Goal: Task Accomplishment & Management: Complete application form

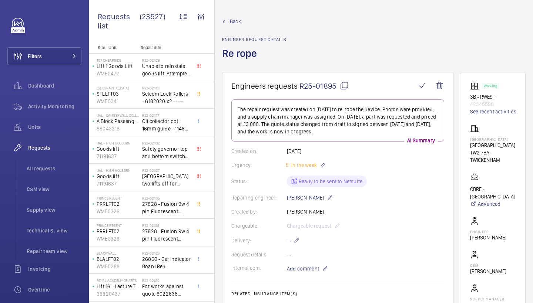
click at [481, 110] on link "See recent activities" at bounding box center [493, 111] width 46 height 7
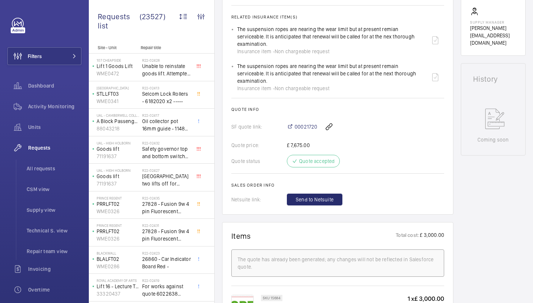
scroll to position [286, 0]
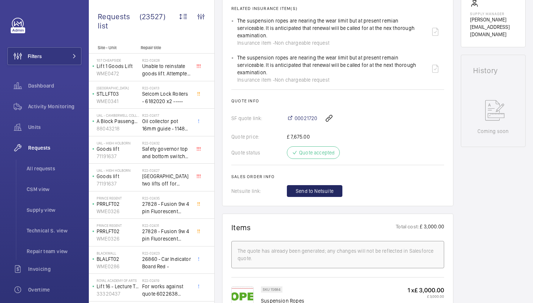
click at [322, 188] on span "Send to Netsuite" at bounding box center [315, 191] width 38 height 7
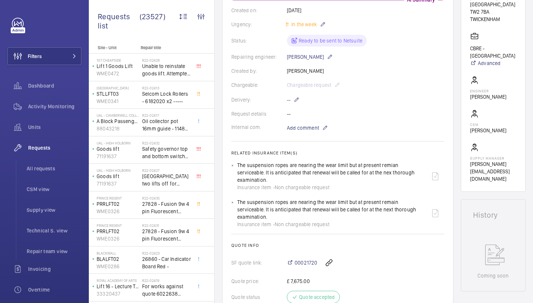
scroll to position [141, 0]
click at [297, 100] on mat-icon at bounding box center [296, 100] width 6 height 9
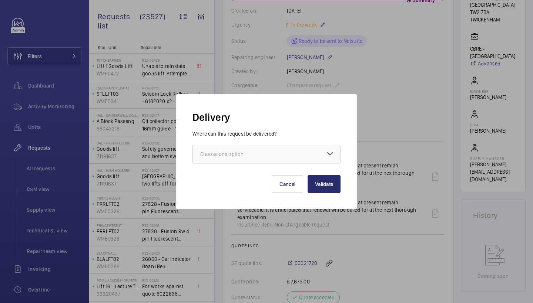
click at [250, 157] on div "Choose one option" at bounding box center [231, 154] width 62 height 7
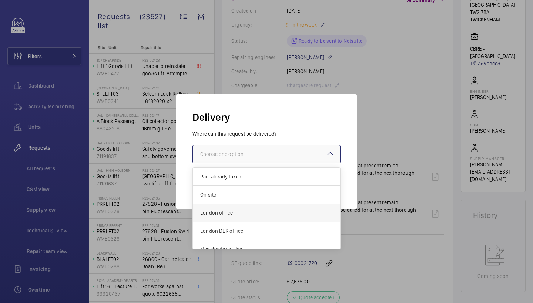
click at [219, 216] on span "London office" at bounding box center [266, 212] width 132 height 7
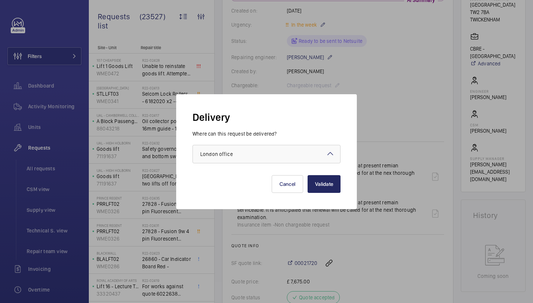
click at [327, 178] on button "Validate" at bounding box center [323, 184] width 33 height 18
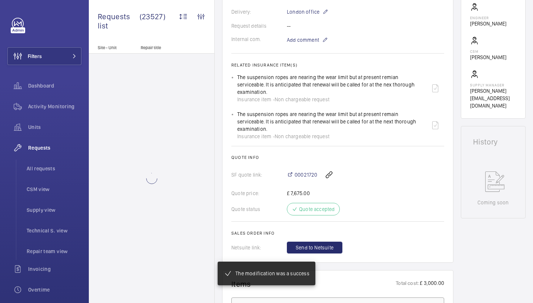
scroll to position [231, 0]
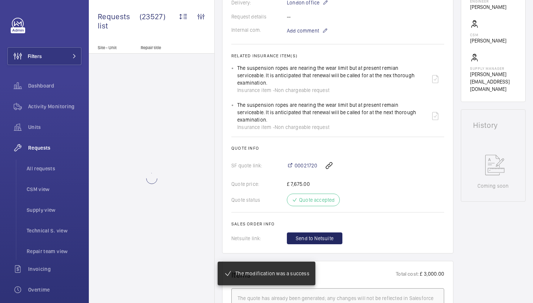
click at [320, 235] on span "Send to Netsuite" at bounding box center [315, 238] width 38 height 7
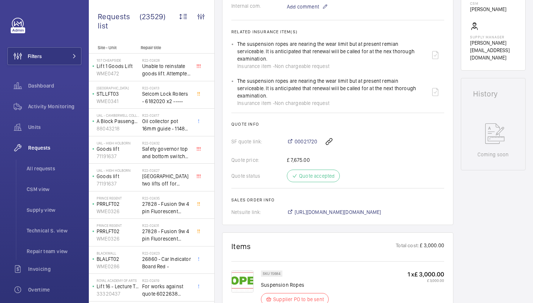
scroll to position [278, 0]
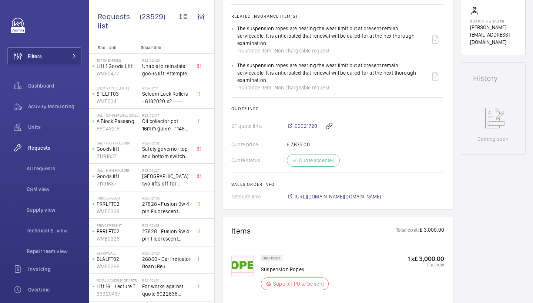
click at [354, 193] on span "https://6461500.app.netsuite.com/app/accounting/transactions/salesord.nl?id=299…" at bounding box center [338, 196] width 87 height 7
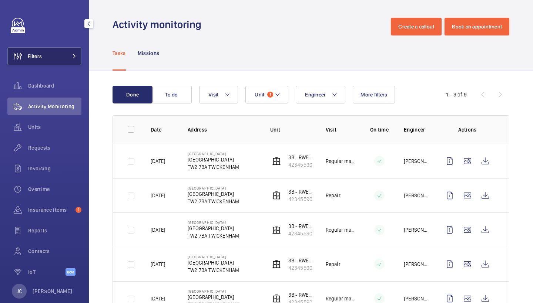
click at [73, 55] on mat-icon at bounding box center [74, 56] width 4 height 4
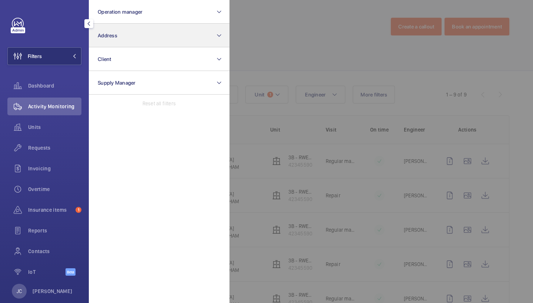
click at [126, 33] on button "Address" at bounding box center [159, 36] width 141 height 24
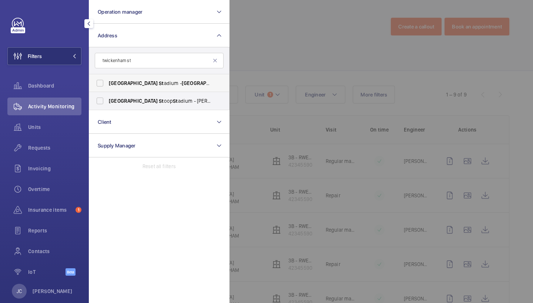
type input "twickenham st"
click at [159, 82] on span "St" at bounding box center [161, 83] width 5 height 6
click at [107, 82] on input "Twickenham St adium - [STREET_ADDRESS]" at bounding box center [99, 83] width 15 height 15
checkbox input "true"
click at [273, 43] on div at bounding box center [495, 151] width 533 height 303
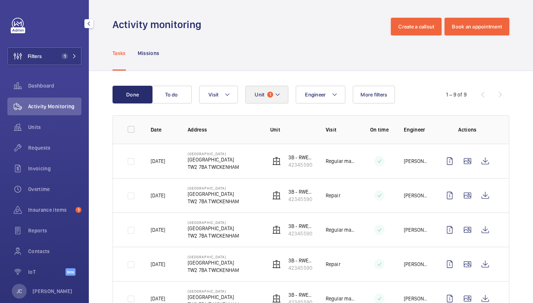
click at [254, 94] on button "Unit 1" at bounding box center [266, 95] width 43 height 18
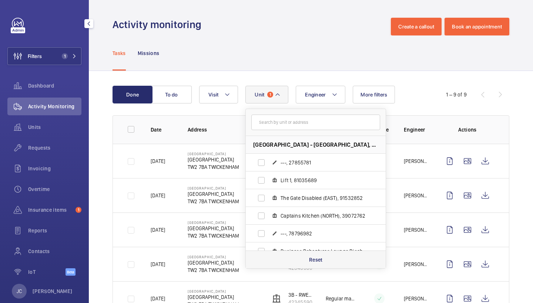
click at [306, 256] on div "Reset" at bounding box center [316, 260] width 140 height 18
click at [223, 96] on button "Visit" at bounding box center [218, 95] width 39 height 18
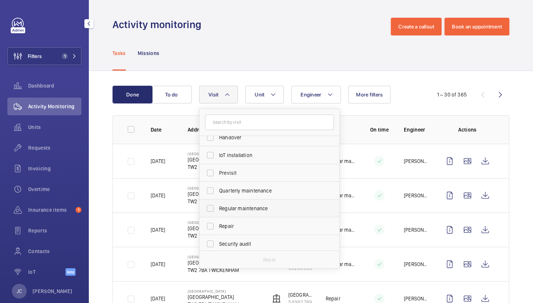
scroll to position [81, 0]
click at [246, 223] on span "Repair" at bounding box center [270, 223] width 102 height 7
click at [218, 223] on input "Repair" at bounding box center [210, 223] width 15 height 15
checkbox input "true"
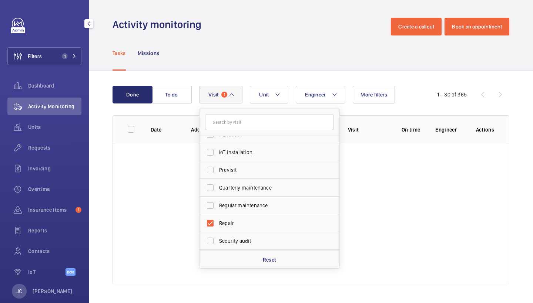
click at [294, 47] on div "Tasks Missions" at bounding box center [310, 53] width 397 height 35
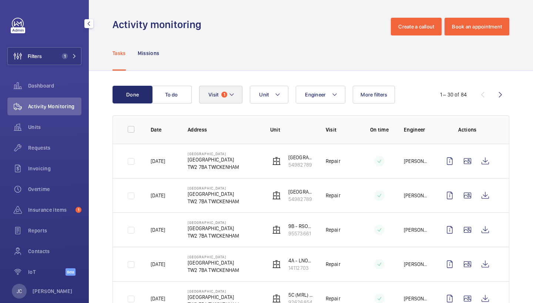
click at [227, 99] on button "Visit 1" at bounding box center [220, 95] width 43 height 18
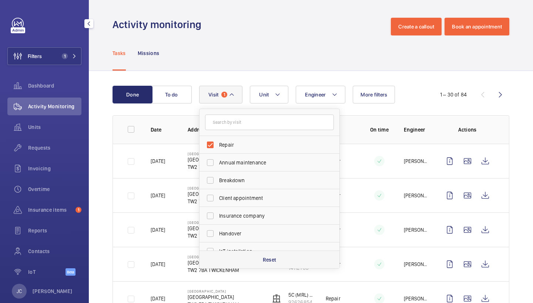
click at [274, 257] on p "Reset" at bounding box center [270, 259] width 14 height 7
checkbox input "false"
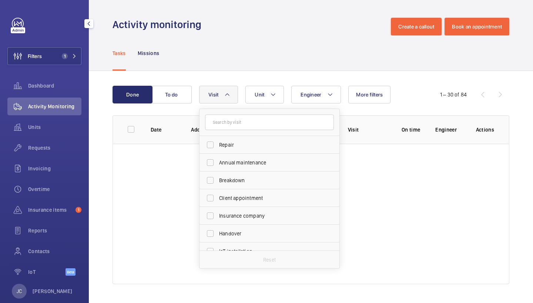
click at [332, 55] on div "Tasks Missions" at bounding box center [310, 53] width 397 height 35
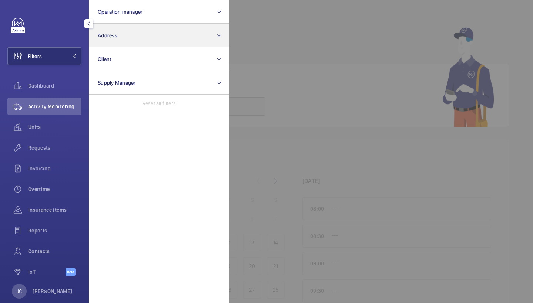
click at [131, 43] on button "Address" at bounding box center [159, 36] width 141 height 24
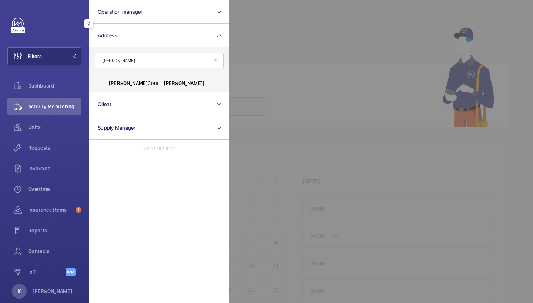
type input "sullivan"
click at [137, 87] on label "Sullivan Court - Sullivan Court, LONDON SW5 9RL" at bounding box center [153, 83] width 129 height 18
click at [107, 87] on input "Sullivan Court - Sullivan Court, LONDON SW5 9RL" at bounding box center [99, 83] width 15 height 15
checkbox input "true"
click at [48, 148] on span "Requests" at bounding box center [54, 147] width 53 height 7
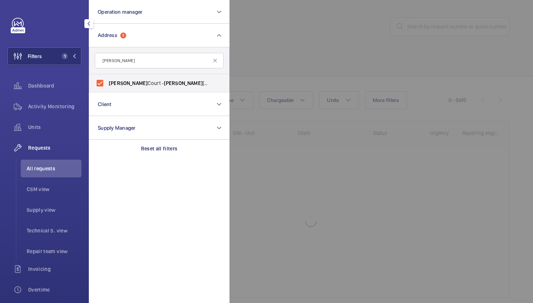
click at [375, 34] on div at bounding box center [495, 151] width 533 height 303
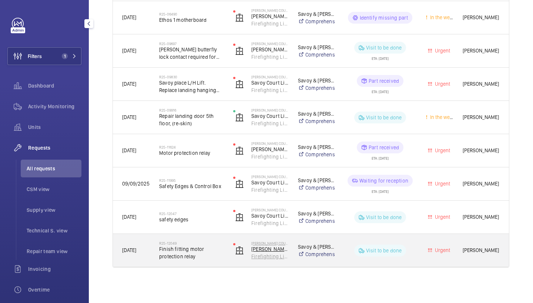
scroll to position [377, 0]
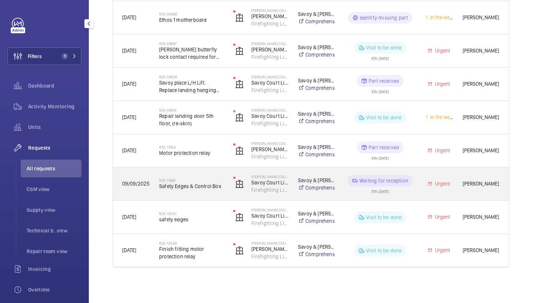
click at [201, 189] on span "Safety Edges & Control Box" at bounding box center [191, 186] width 64 height 7
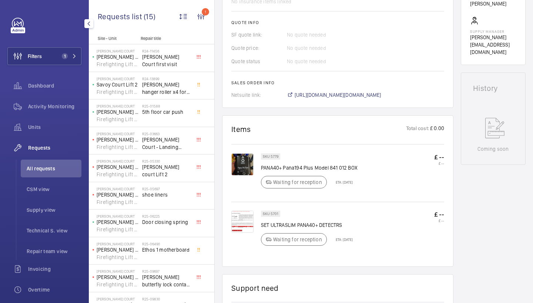
scroll to position [271, 0]
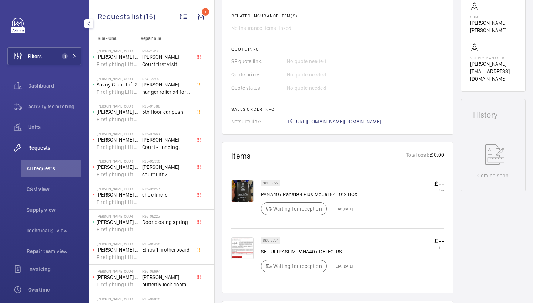
click at [363, 119] on span "https://6461500.app.netsuite.com/app/accounting/transactions/salesord.nl?id=299…" at bounding box center [338, 121] width 87 height 7
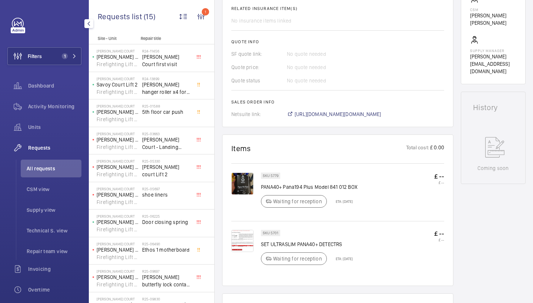
scroll to position [279, 0]
click at [236, 180] on img at bounding box center [242, 183] width 22 height 22
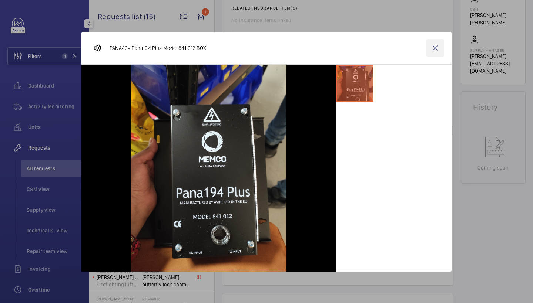
click at [431, 47] on wm-front-icon-button at bounding box center [435, 48] width 18 height 18
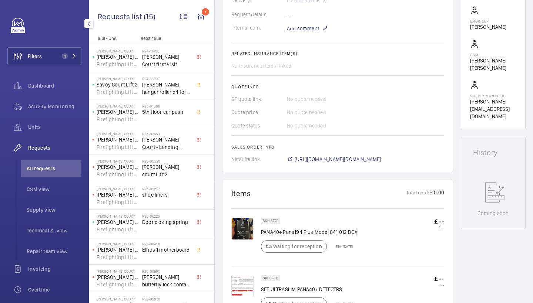
scroll to position [196, 0]
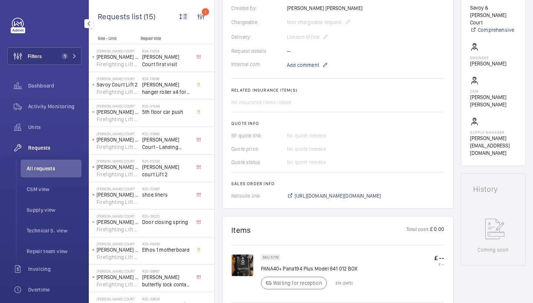
click at [451, 157] on wm-front-card "Engineers requests R25-11995 A repair request was created on 2025-09-09 for saf…" at bounding box center [337, 42] width 231 height 333
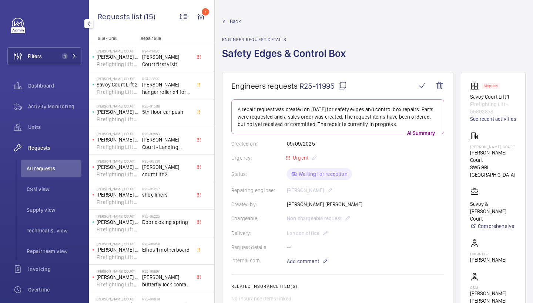
scroll to position [0, 0]
click at [478, 120] on link "See recent activities" at bounding box center [493, 118] width 46 height 7
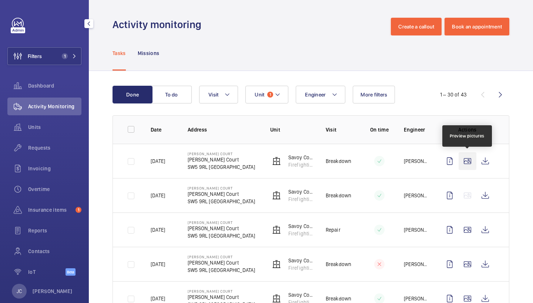
click at [465, 160] on wm-front-icon-button at bounding box center [467, 161] width 18 height 18
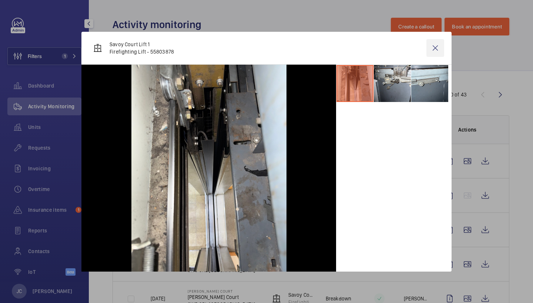
click at [436, 46] on wm-front-icon-button at bounding box center [435, 48] width 18 height 18
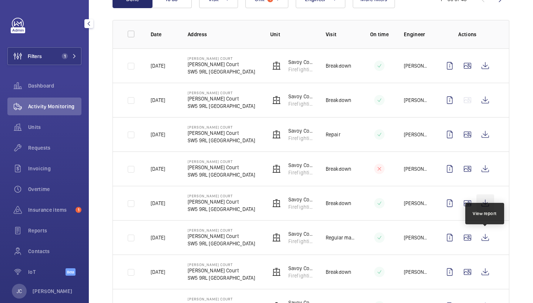
scroll to position [101, 0]
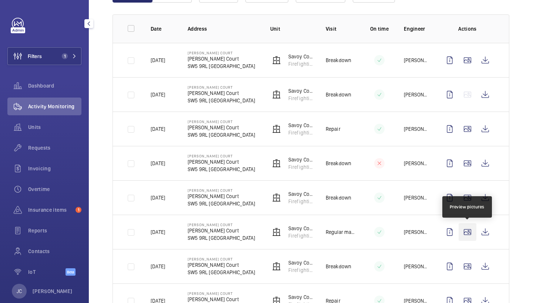
click at [471, 232] on wm-front-icon-button at bounding box center [467, 232] width 18 height 18
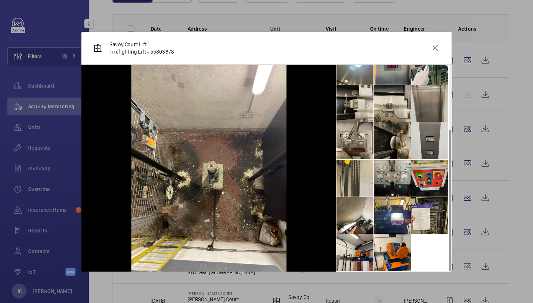
scroll to position [92, 0]
click at [438, 48] on wm-front-icon-button at bounding box center [435, 48] width 18 height 18
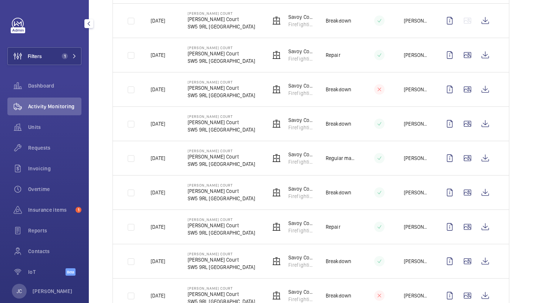
scroll to position [184, 0]
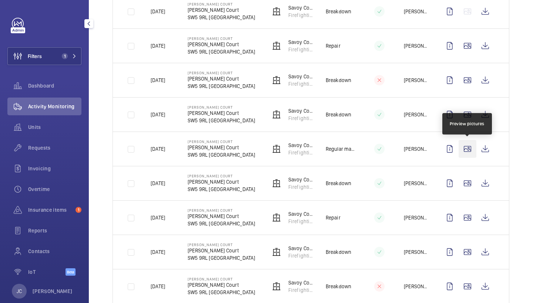
click at [474, 152] on wm-front-icon-button at bounding box center [467, 149] width 18 height 18
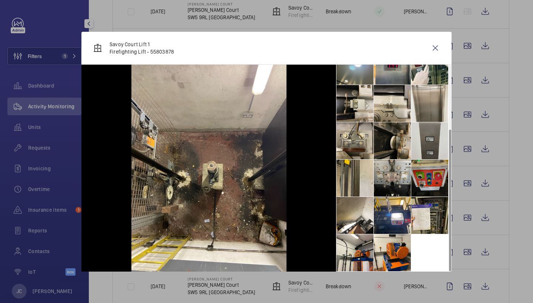
scroll to position [92, 0]
click at [433, 51] on wm-front-icon-button at bounding box center [435, 48] width 18 height 18
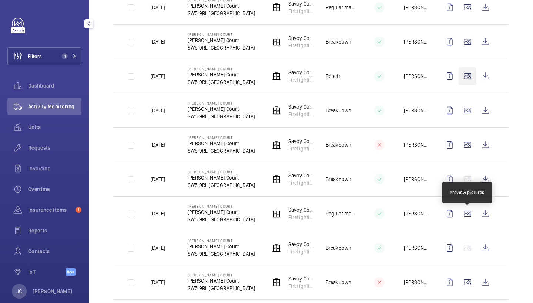
scroll to position [328, 0]
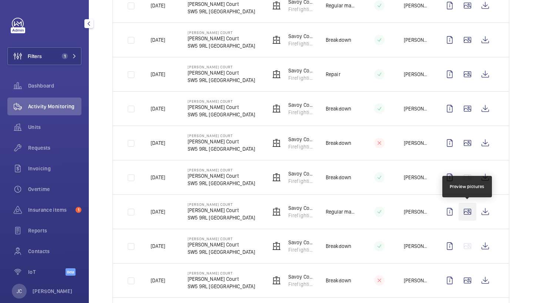
click at [473, 214] on wm-front-icon-button at bounding box center [467, 212] width 18 height 18
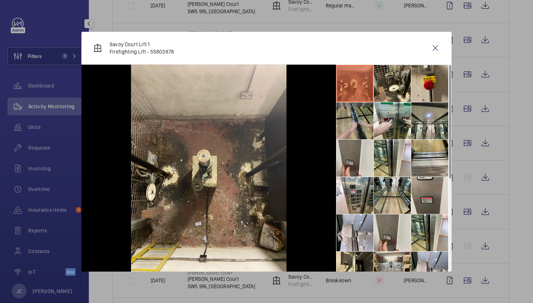
click at [365, 109] on li at bounding box center [354, 120] width 37 height 37
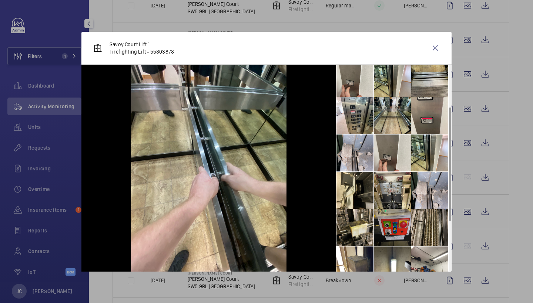
scroll to position [80, 0]
click at [421, 156] on li at bounding box center [429, 152] width 37 height 37
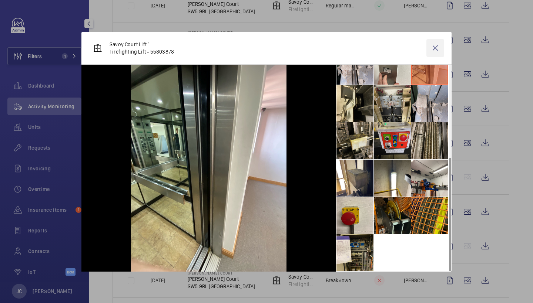
scroll to position [167, 0]
click at [432, 46] on wm-front-icon-button at bounding box center [435, 48] width 18 height 18
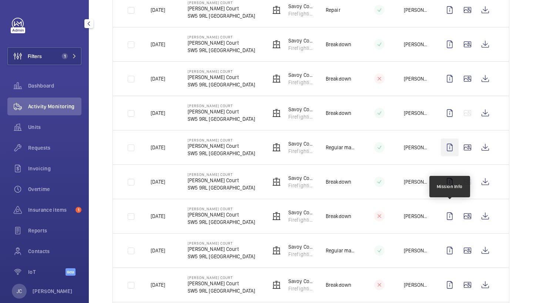
scroll to position [392, 0]
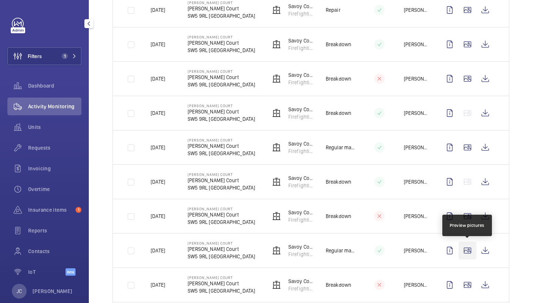
click at [470, 248] on wm-front-icon-button at bounding box center [467, 251] width 18 height 18
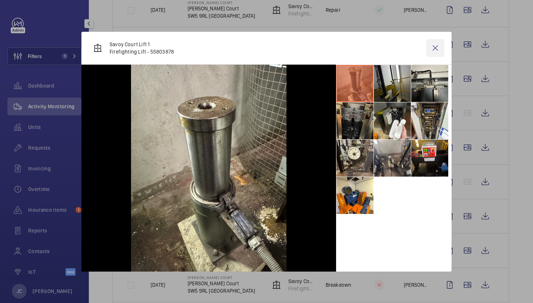
click at [437, 48] on wm-front-icon-button at bounding box center [435, 48] width 18 height 18
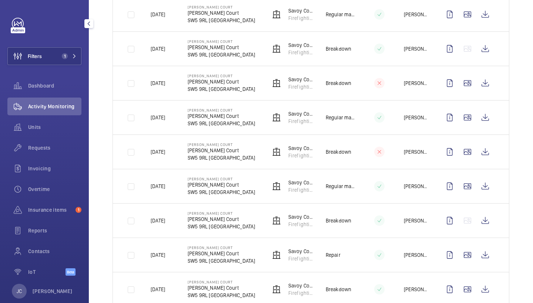
scroll to position [527, 0]
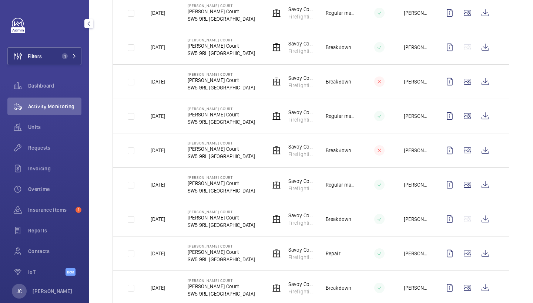
click at [462, 197] on td at bounding box center [469, 185] width 80 height 34
click at [464, 191] on wm-front-icon-button at bounding box center [467, 185] width 18 height 18
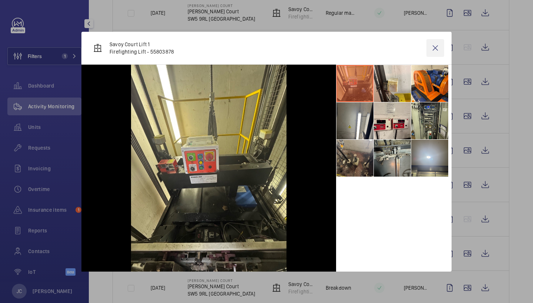
click at [438, 43] on wm-front-icon-button at bounding box center [435, 48] width 18 height 18
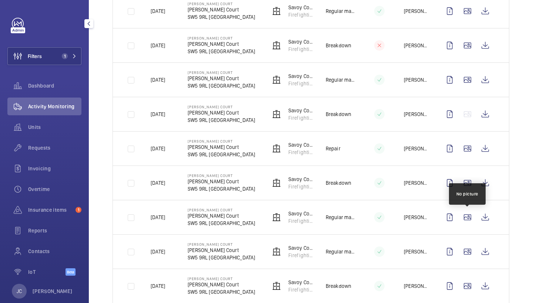
scroll to position [633, 0]
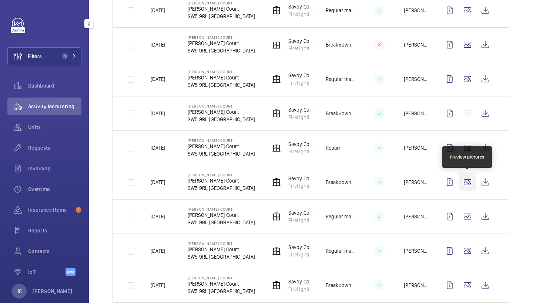
click at [470, 187] on wm-front-icon-button at bounding box center [467, 183] width 18 height 18
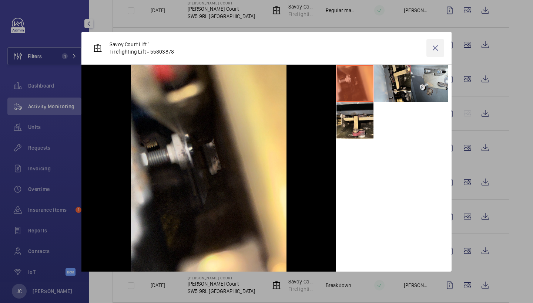
click at [438, 45] on wm-front-icon-button at bounding box center [435, 48] width 18 height 18
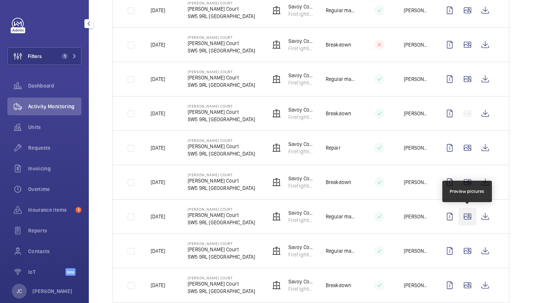
click at [464, 215] on wm-front-icon-button at bounding box center [467, 217] width 18 height 18
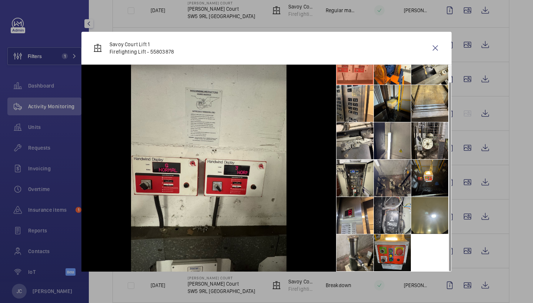
scroll to position [17, 0]
click at [433, 46] on wm-front-icon-button at bounding box center [435, 48] width 18 height 18
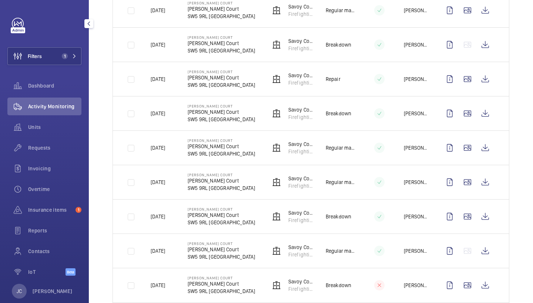
scroll to position [704, 0]
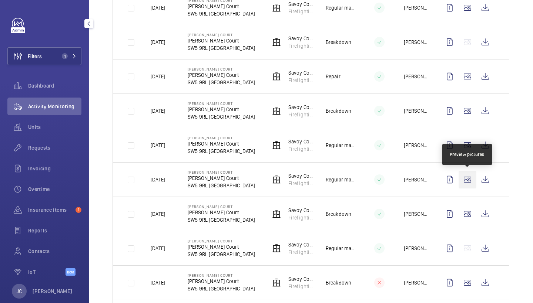
click at [467, 178] on wm-front-icon-button at bounding box center [467, 180] width 18 height 18
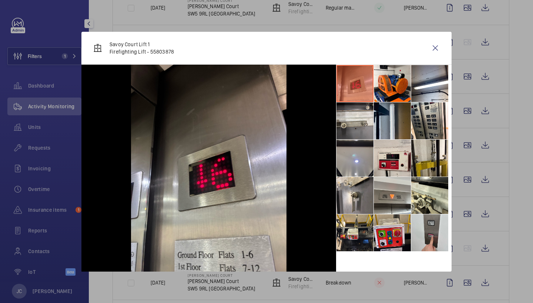
click at [396, 107] on li at bounding box center [392, 120] width 37 height 37
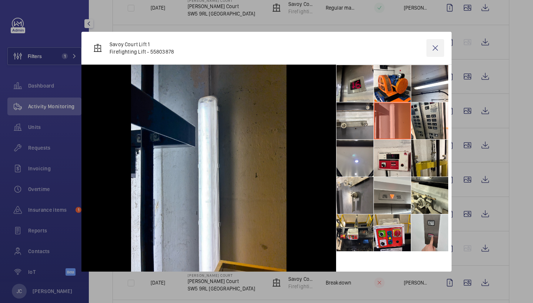
click at [437, 45] on wm-front-icon-button at bounding box center [435, 48] width 18 height 18
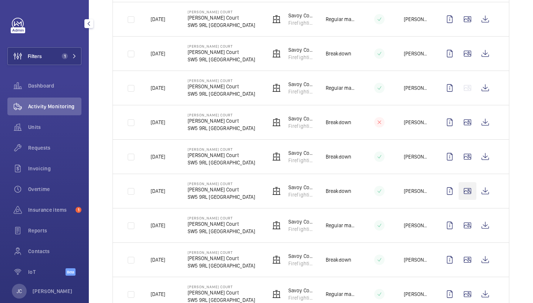
scroll to position [869, 0]
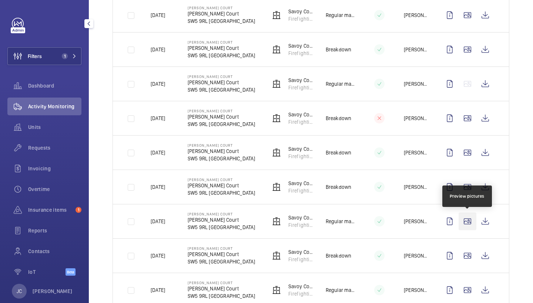
click at [465, 224] on wm-front-icon-button at bounding box center [467, 222] width 18 height 18
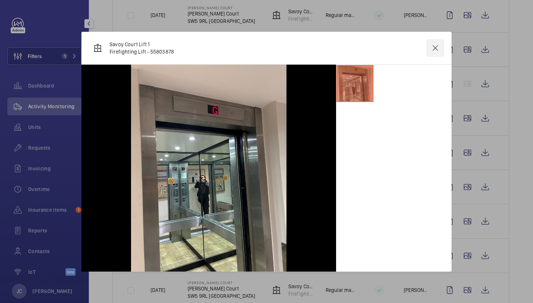
click at [435, 47] on wm-front-icon-button at bounding box center [435, 48] width 18 height 18
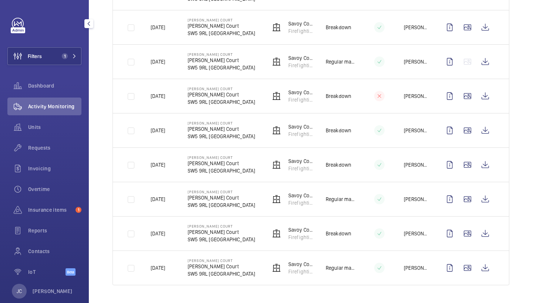
scroll to position [891, 0]
click at [473, 274] on wm-front-icon-button at bounding box center [467, 268] width 18 height 18
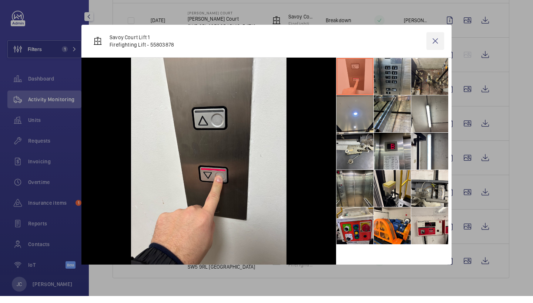
click at [435, 41] on wm-front-icon-button at bounding box center [435, 48] width 18 height 18
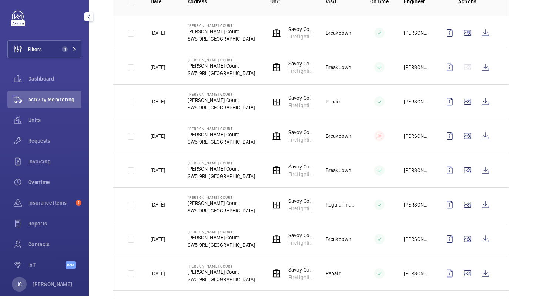
scroll to position [121, 0]
click at [469, 203] on wm-front-icon-button at bounding box center [467, 212] width 18 height 18
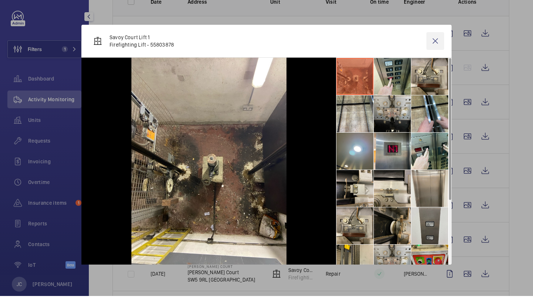
click at [440, 41] on wm-front-icon-button at bounding box center [435, 48] width 18 height 18
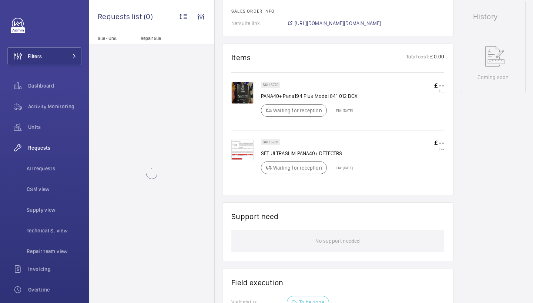
scroll to position [370, 0]
click at [243, 102] on img at bounding box center [242, 92] width 22 height 22
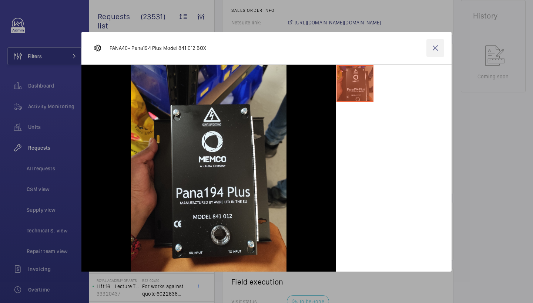
click at [433, 50] on wm-front-icon-button at bounding box center [435, 48] width 18 height 18
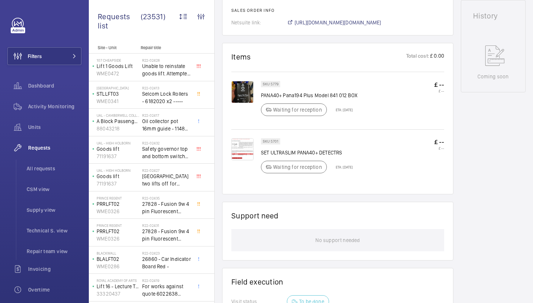
click at [241, 148] on img at bounding box center [242, 149] width 22 height 22
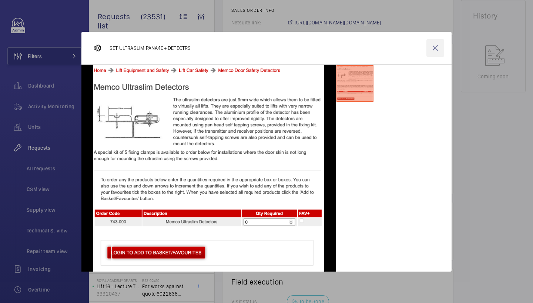
click at [430, 49] on wm-front-icon-button at bounding box center [435, 48] width 18 height 18
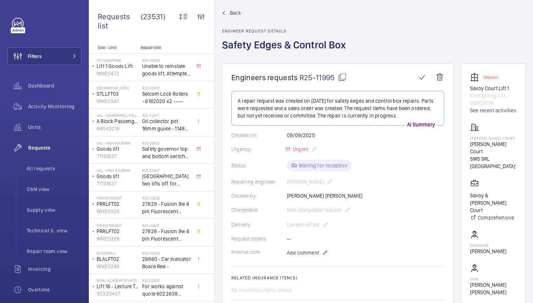
scroll to position [54, 0]
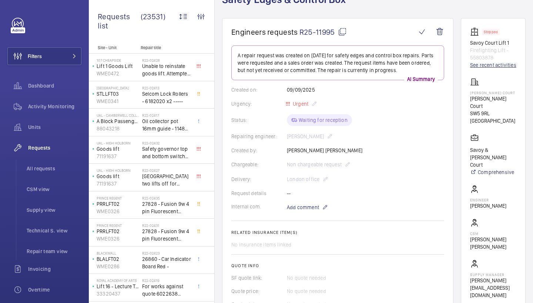
click at [481, 67] on link "See recent activities" at bounding box center [493, 64] width 46 height 7
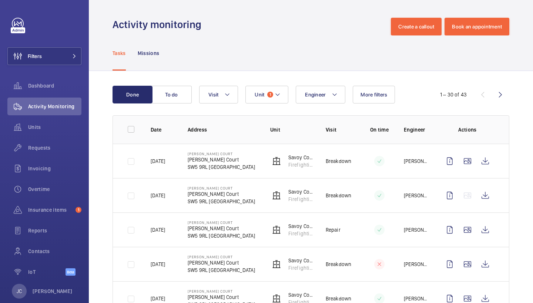
scroll to position [53, 0]
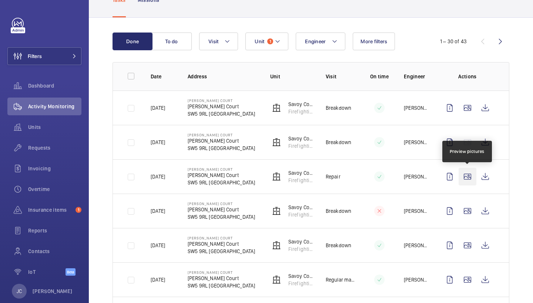
click at [470, 174] on wm-front-icon-button at bounding box center [467, 177] width 18 height 18
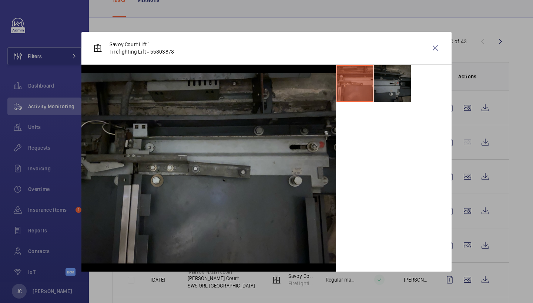
click at [383, 90] on li at bounding box center [392, 83] width 37 height 37
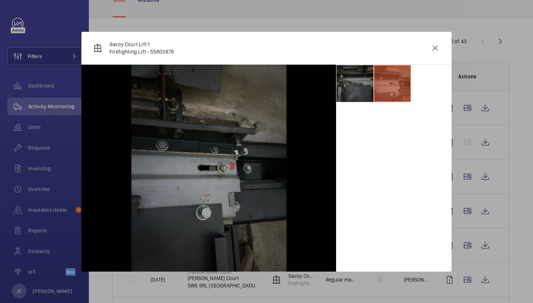
click at [356, 88] on li at bounding box center [354, 83] width 37 height 37
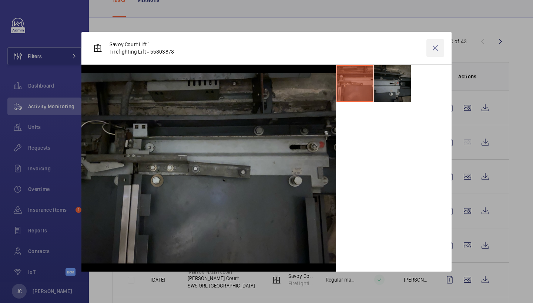
click at [431, 47] on wm-front-icon-button at bounding box center [435, 48] width 18 height 18
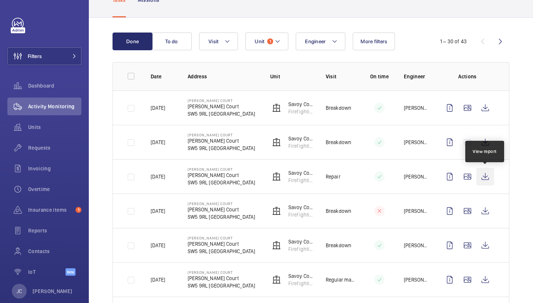
click at [483, 176] on wm-front-icon-button at bounding box center [485, 177] width 18 height 18
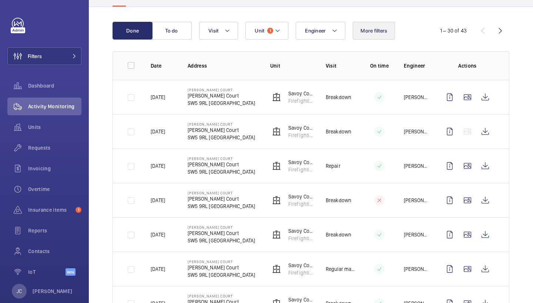
scroll to position [64, 0]
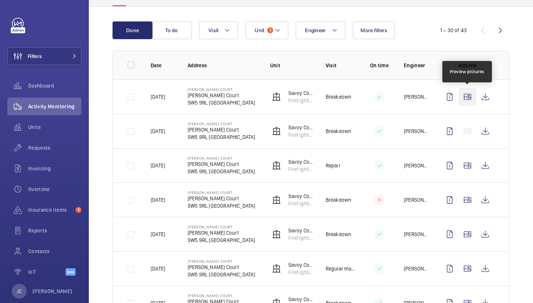
click at [465, 102] on wm-front-icon-button at bounding box center [467, 97] width 18 height 18
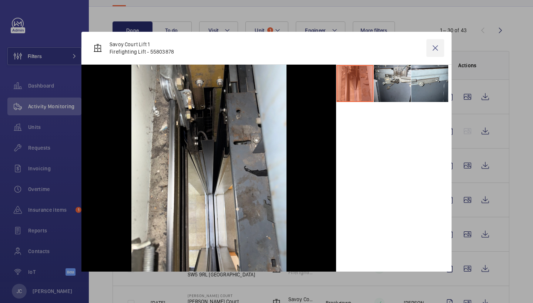
click at [436, 51] on wm-front-icon-button at bounding box center [435, 48] width 18 height 18
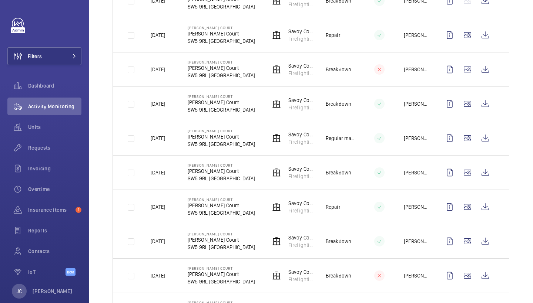
scroll to position [279, 0]
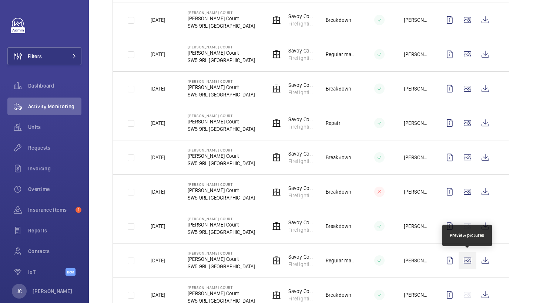
click at [469, 262] on wm-front-icon-button at bounding box center [467, 261] width 18 height 18
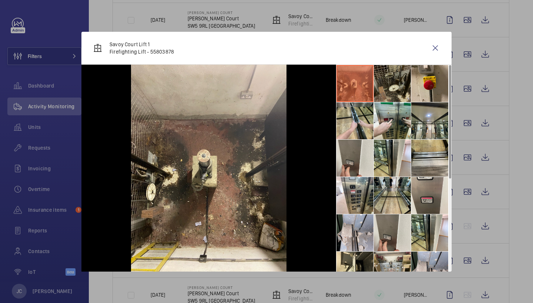
click at [403, 76] on li at bounding box center [392, 83] width 37 height 37
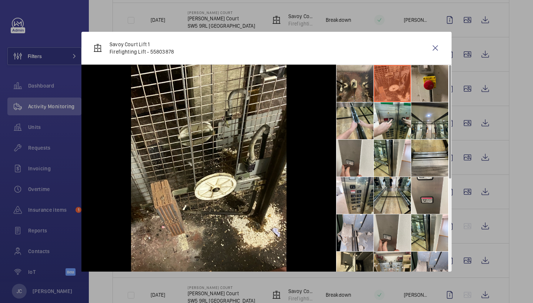
click at [418, 85] on li at bounding box center [429, 83] width 37 height 37
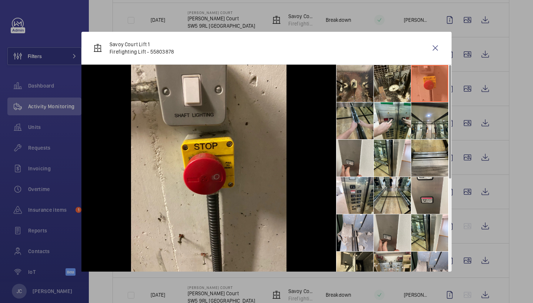
click at [354, 124] on li at bounding box center [354, 120] width 37 height 37
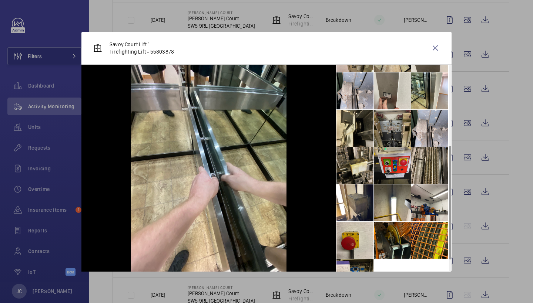
scroll to position [140, 0]
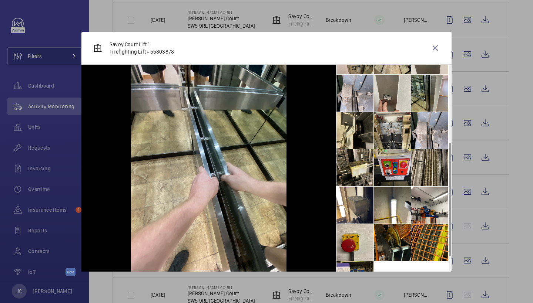
click at [429, 94] on li at bounding box center [429, 93] width 37 height 37
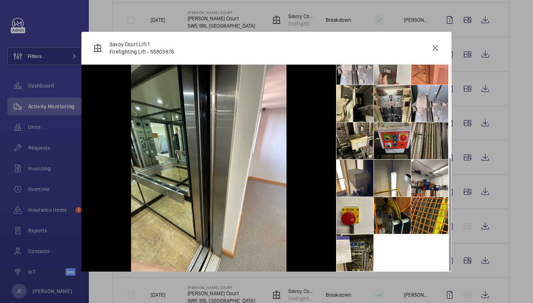
scroll to position [167, 0]
click at [437, 49] on wm-front-icon-button at bounding box center [435, 48] width 18 height 18
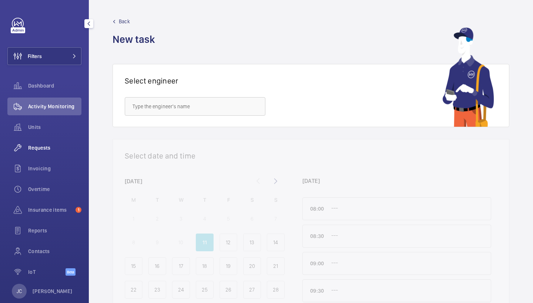
click at [43, 141] on div "Requests" at bounding box center [44, 148] width 74 height 18
click at [48, 158] on div "Requests" at bounding box center [44, 149] width 74 height 21
click at [48, 152] on div "Requests" at bounding box center [44, 148] width 74 height 18
click at [43, 141] on div "Requests" at bounding box center [44, 148] width 74 height 18
click at [43, 149] on span "Requests" at bounding box center [54, 147] width 53 height 7
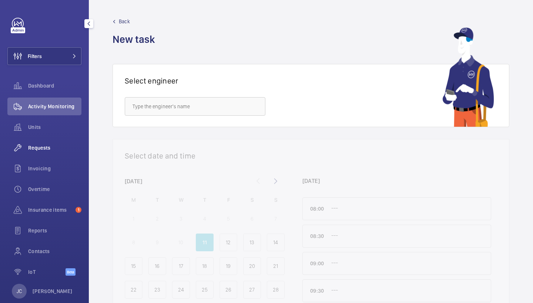
click at [44, 151] on span "Requests" at bounding box center [54, 147] width 53 height 7
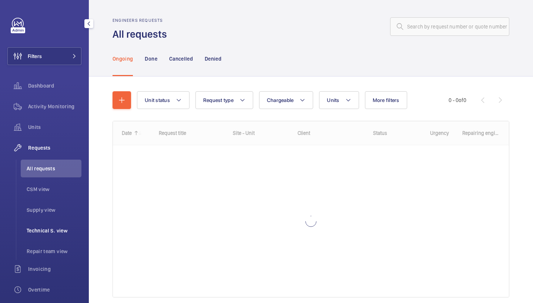
click at [60, 243] on li "Repair team view" at bounding box center [51, 252] width 61 height 18
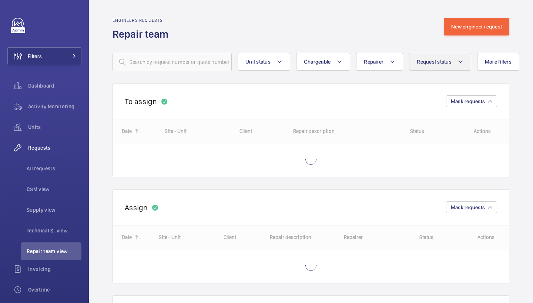
click at [457, 63] on mat-icon at bounding box center [460, 61] width 6 height 9
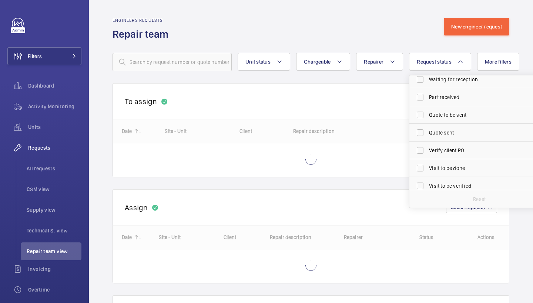
scroll to position [97, 0]
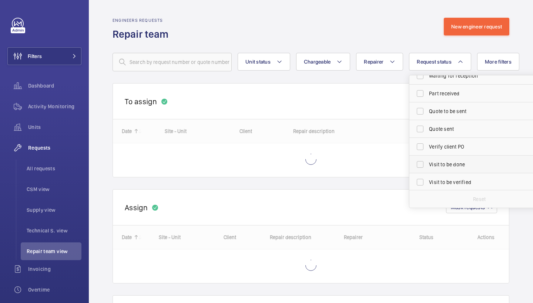
click at [457, 163] on span "Visit to be done" at bounding box center [480, 164] width 102 height 7
click at [427, 163] on input "Visit to be done" at bounding box center [420, 164] width 15 height 15
checkbox input "true"
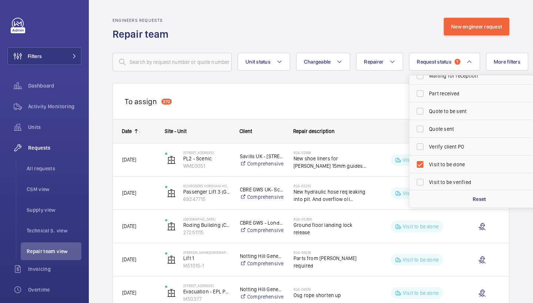
click at [302, 38] on div "Engineers requests Repair team New engineer request" at bounding box center [310, 29] width 397 height 23
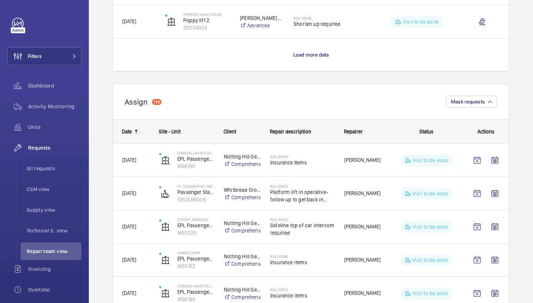
scroll to position [771, 0]
click at [315, 55] on span "Load more data" at bounding box center [311, 55] width 36 height 6
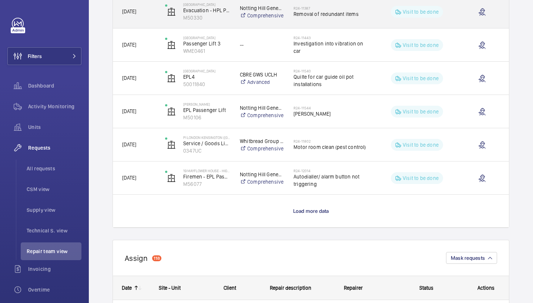
scroll to position [1282, 0]
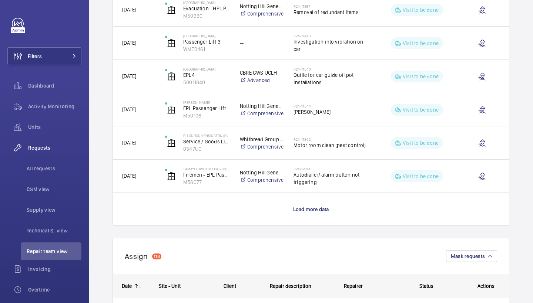
click at [320, 206] on p "Load more data" at bounding box center [311, 209] width 36 height 7
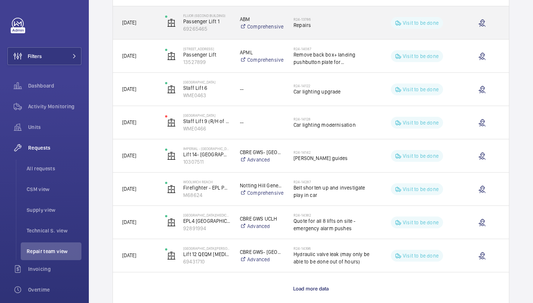
scroll to position [1951, 0]
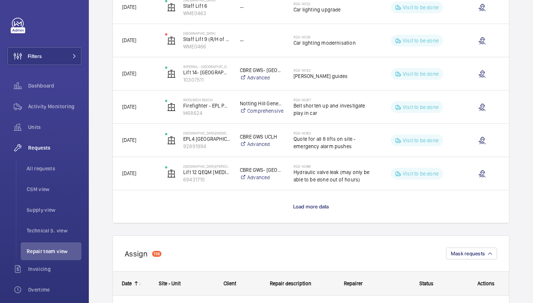
click at [306, 211] on wm-front-load-more-cell "Load more data" at bounding box center [311, 207] width 396 height 33
click at [324, 210] on p "Load more data" at bounding box center [311, 206] width 36 height 7
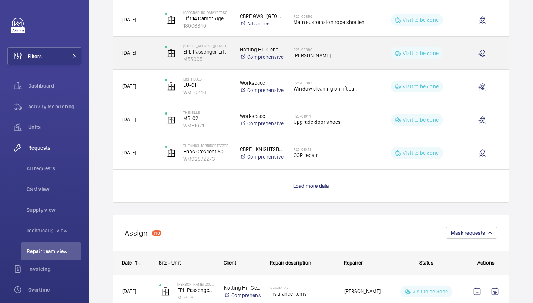
scroll to position [2717, 0]
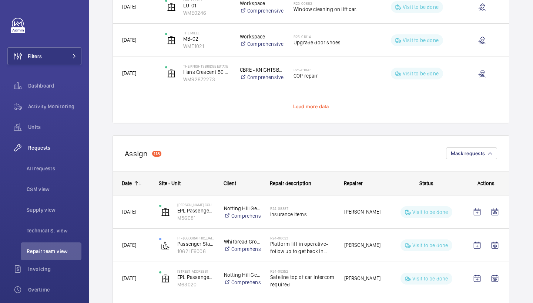
click at [315, 107] on span "Load more data" at bounding box center [311, 107] width 36 height 6
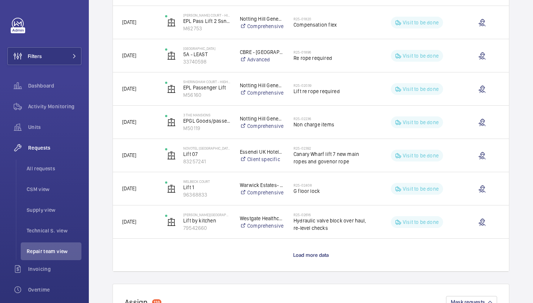
scroll to position [3309, 0]
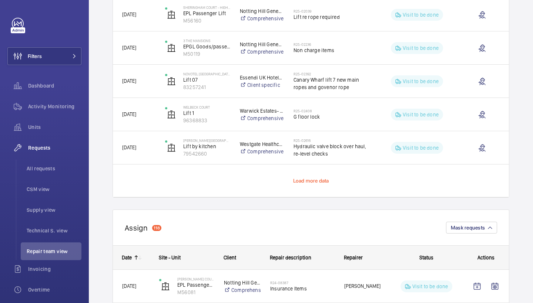
click at [317, 178] on span "Load more data" at bounding box center [311, 181] width 36 height 6
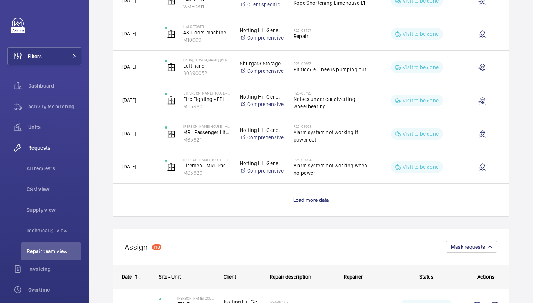
scroll to position [3968, 0]
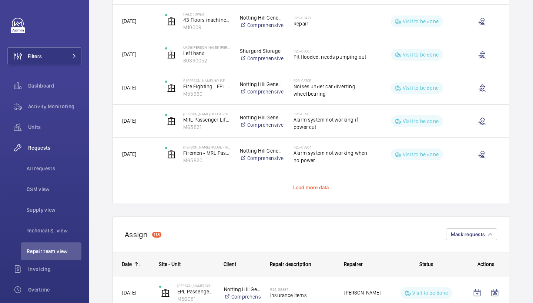
click at [314, 185] on span "Load more data" at bounding box center [311, 188] width 36 height 6
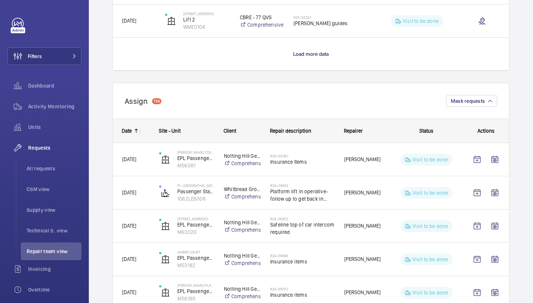
scroll to position [4761, 0]
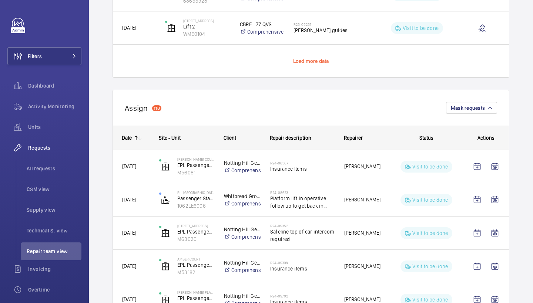
click at [317, 60] on span "Load more data" at bounding box center [311, 61] width 36 height 6
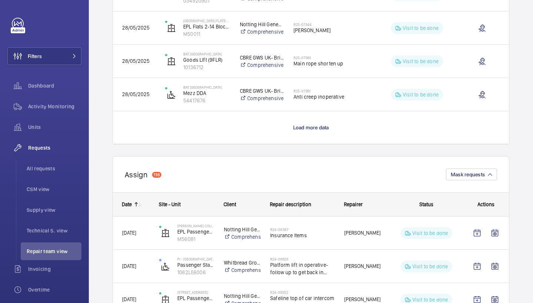
scroll to position [5384, 0]
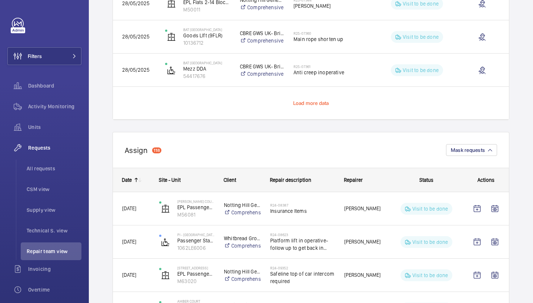
click at [309, 105] on span "Load more data" at bounding box center [311, 103] width 36 height 6
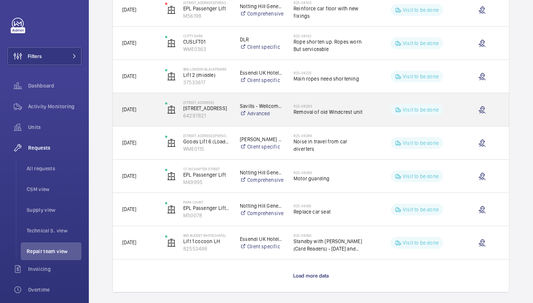
scroll to position [5922, 0]
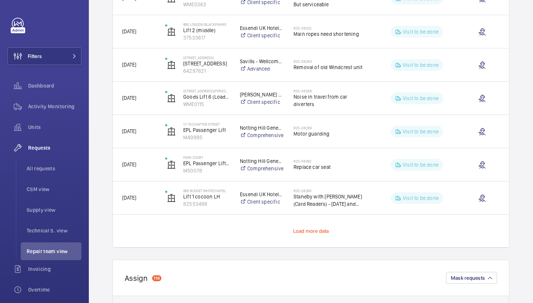
click at [296, 233] on span "Load more data" at bounding box center [311, 231] width 36 height 6
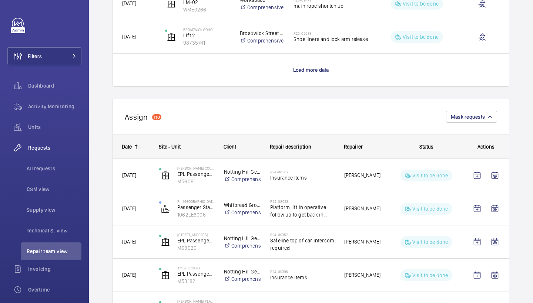
scroll to position [6749, 0]
click at [313, 69] on span "Load more data" at bounding box center [311, 70] width 36 height 6
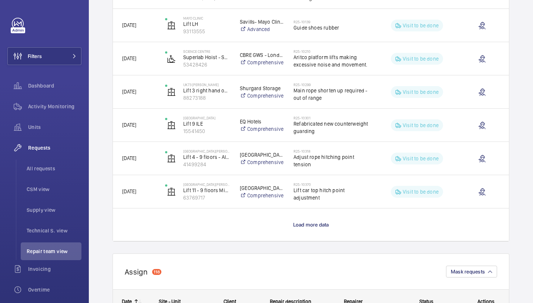
scroll to position [7266, 0]
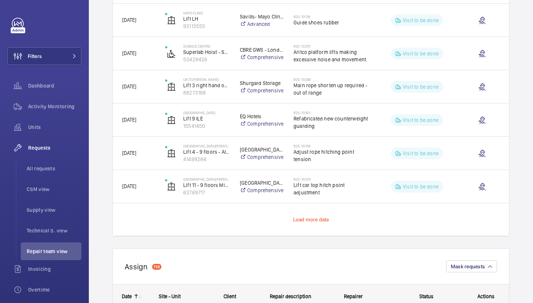
click at [311, 221] on span "Load more data" at bounding box center [311, 220] width 36 height 6
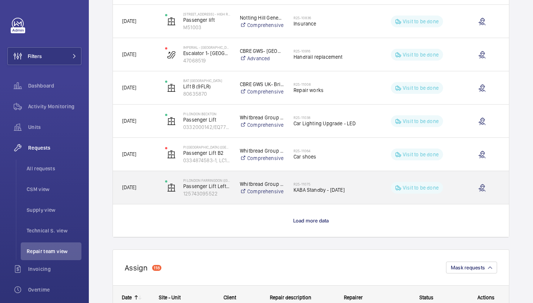
scroll to position [7944, 0]
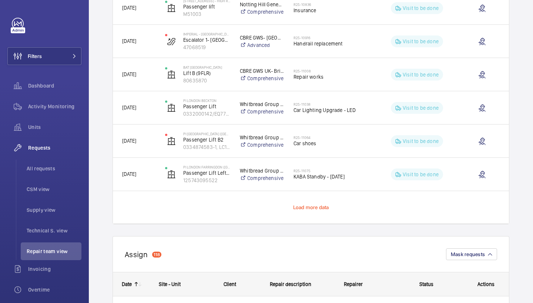
click at [317, 207] on span "Load more data" at bounding box center [311, 208] width 36 height 6
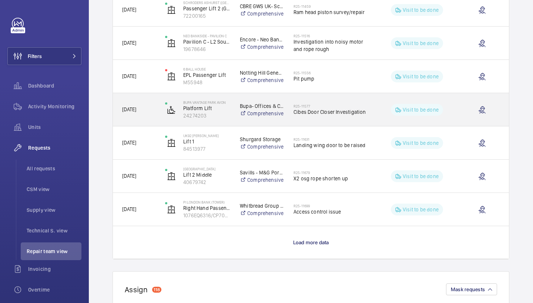
scroll to position [8617, 0]
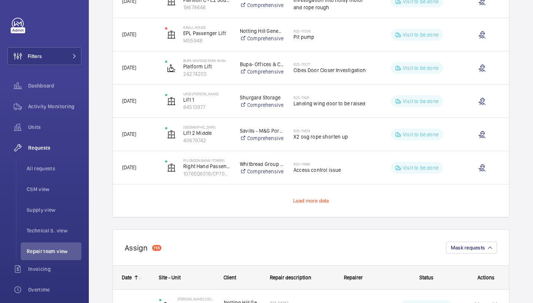
click at [320, 198] on span "Load more data" at bounding box center [311, 201] width 36 height 6
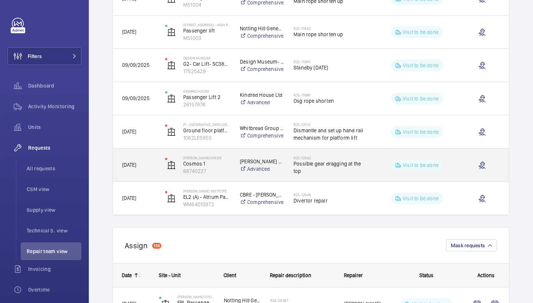
scroll to position [8970, 0]
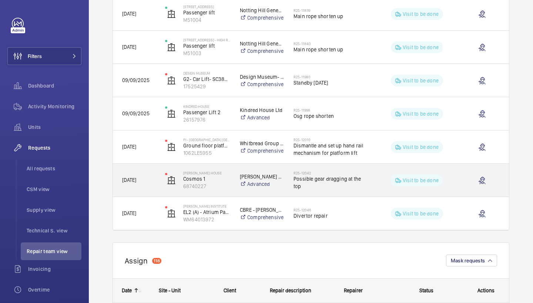
click at [343, 184] on span "Possible gear dragging at the top" at bounding box center [331, 182] width 76 height 15
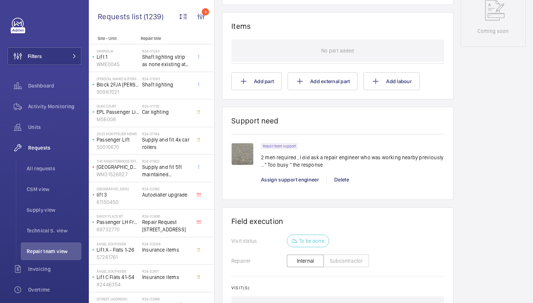
scroll to position [454, 0]
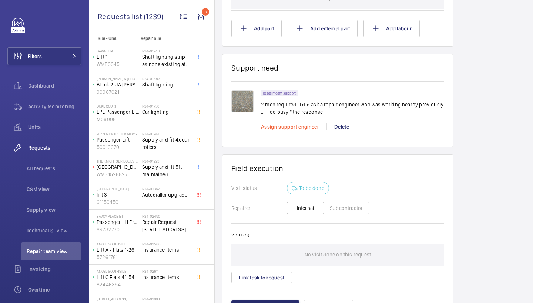
click at [309, 127] on span "Assign support engineer" at bounding box center [290, 127] width 58 height 6
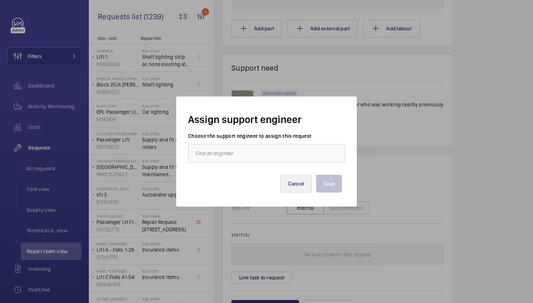
click at [292, 183] on button "Cancel" at bounding box center [296, 184] width 32 height 18
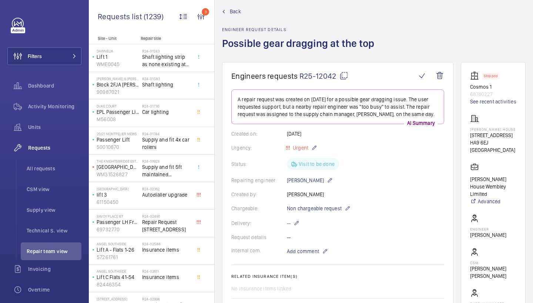
scroll to position [11, 0]
drag, startPoint x: 470, startPoint y: 128, endPoint x: 505, endPoint y: 131, distance: 35.3
click at [505, 131] on div "Brent House 349 High Rd HA9 6EJ WEMBLEY" at bounding box center [493, 134] width 46 height 40
click at [504, 139] on p "HA9 6EJ WEMBLEY" at bounding box center [493, 145] width 46 height 15
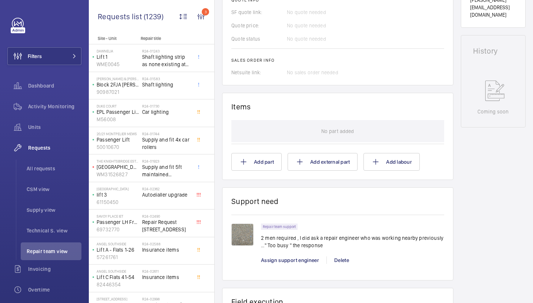
scroll to position [501, 0]
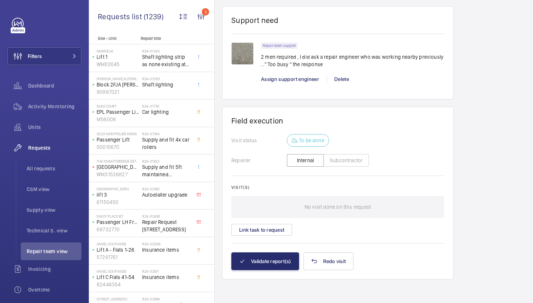
click at [248, 51] on img at bounding box center [242, 54] width 22 height 22
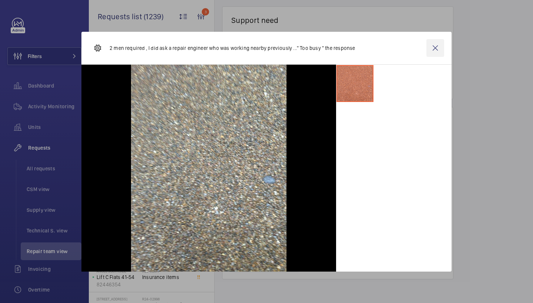
click at [437, 43] on wm-front-icon-button at bounding box center [435, 48] width 18 height 18
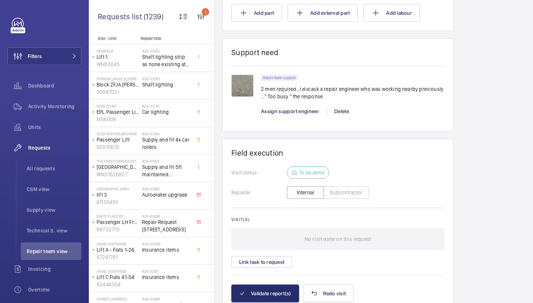
scroll to position [468, 0]
click at [307, 110] on span "Assign support engineer" at bounding box center [290, 112] width 58 height 6
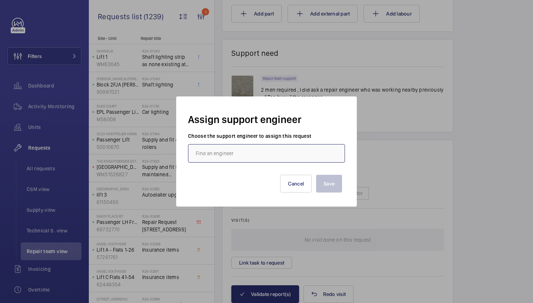
click at [252, 154] on input "text" at bounding box center [266, 153] width 157 height 18
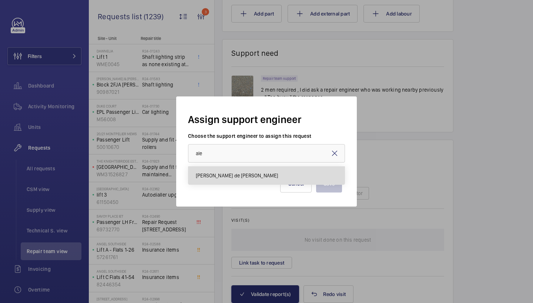
click at [237, 174] on span "[PERSON_NAME] de [PERSON_NAME]" at bounding box center [237, 175] width 82 height 7
type input "[PERSON_NAME] de [PERSON_NAME]"
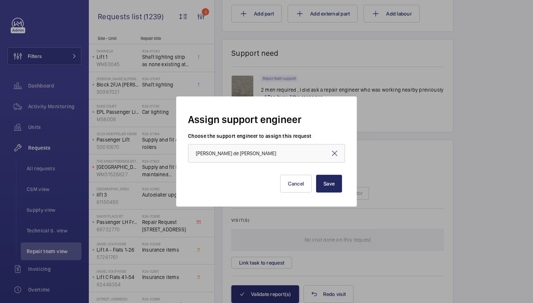
click at [339, 183] on button "Save" at bounding box center [329, 184] width 26 height 18
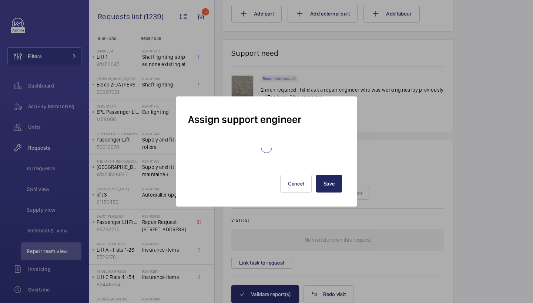
click at [318, 187] on div "Assign support engineer Save Cancel" at bounding box center [266, 151] width 533 height 303
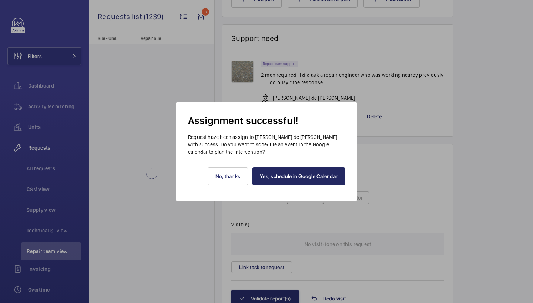
click at [321, 180] on link "Yes, schedule in Google Calendar" at bounding box center [298, 177] width 92 height 18
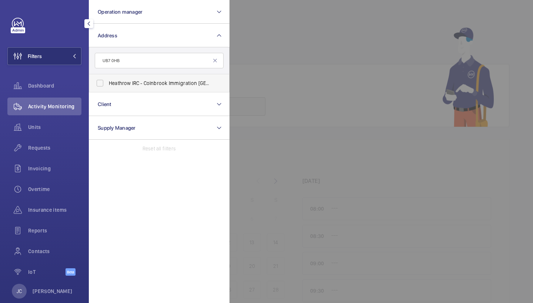
type input "UB7 0HB"
click at [131, 87] on label "Heathrow IRC - Colnbrook Immigration [GEOGRAPHIC_DATA], [GEOGRAPHIC_DATA] 0HB" at bounding box center [153, 83] width 129 height 18
click at [107, 87] on input "Heathrow IRC - Colnbrook Immigration [GEOGRAPHIC_DATA], [GEOGRAPHIC_DATA] 0HB" at bounding box center [99, 83] width 15 height 15
checkbox input "true"
click at [56, 155] on div "Requests" at bounding box center [44, 148] width 74 height 18
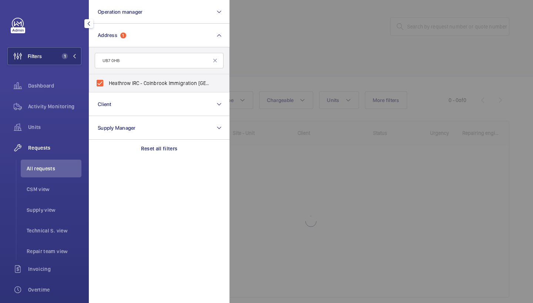
click at [351, 76] on div at bounding box center [495, 151] width 533 height 303
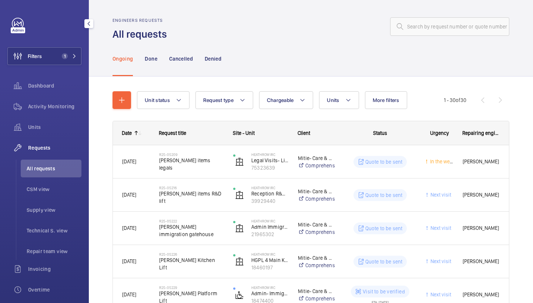
click at [302, 107] on button "Chargeable" at bounding box center [286, 100] width 54 height 18
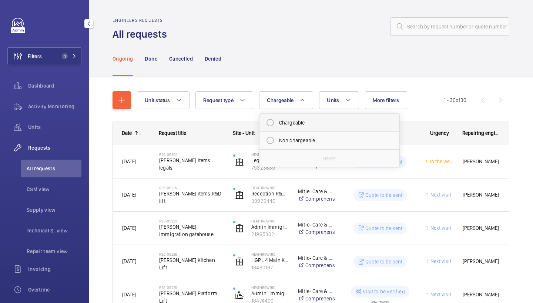
click at [312, 124] on mat-radio-button "Chargeable" at bounding box center [329, 122] width 133 height 15
radio input "true"
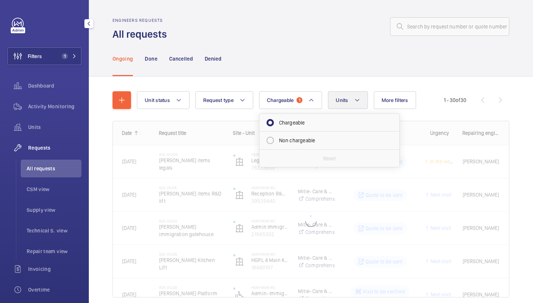
click at [334, 104] on button "Units" at bounding box center [348, 100] width 40 height 18
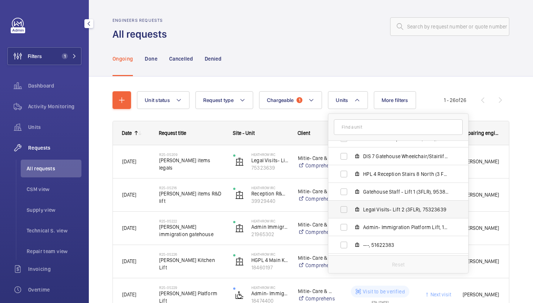
scroll to position [154, 0]
click at [390, 208] on span "Legal Visits- Lift 2 (3FLR), 75323639" at bounding box center [406, 209] width 86 height 7
click at [351, 208] on input "Legal Visits- Lift 2 (3FLR), 75323639" at bounding box center [343, 209] width 15 height 15
checkbox input "true"
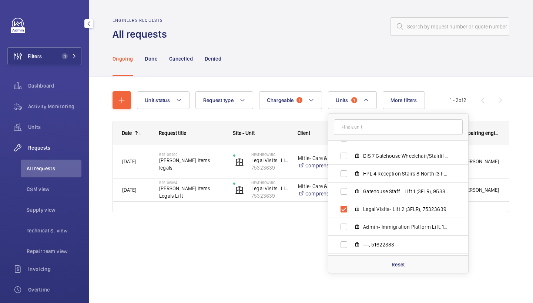
click at [316, 68] on div "Ongoing Done Cancelled Denied" at bounding box center [310, 58] width 397 height 35
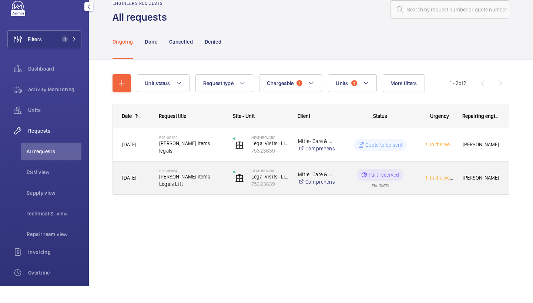
click at [187, 190] on span "Delap items Legals Lift" at bounding box center [191, 197] width 64 height 15
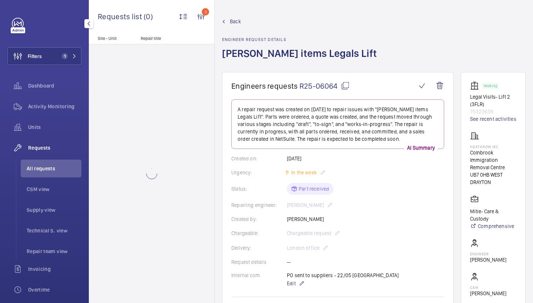
scroll to position [266, 0]
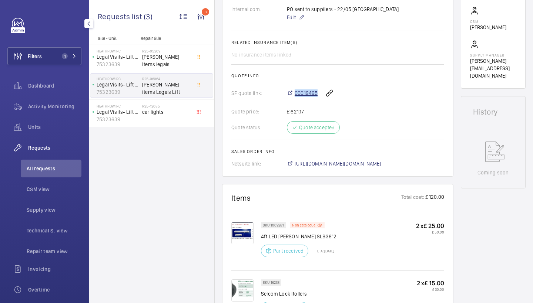
drag, startPoint x: 283, startPoint y: 92, endPoint x: 317, endPoint y: 94, distance: 33.7
click at [317, 94] on div "SF quote link: 00019495" at bounding box center [337, 93] width 213 height 18
copy link "00019495"
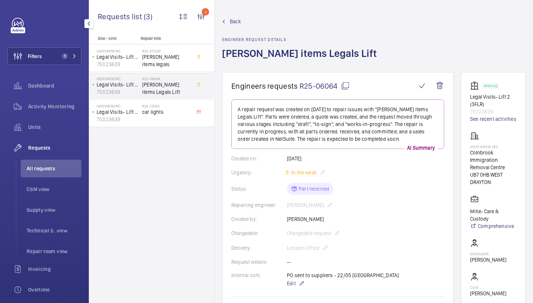
scroll to position [0, 0]
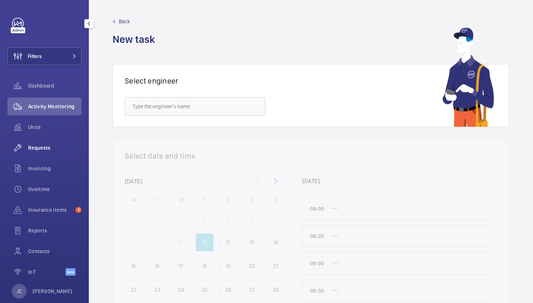
click at [36, 149] on span "Requests" at bounding box center [54, 147] width 53 height 7
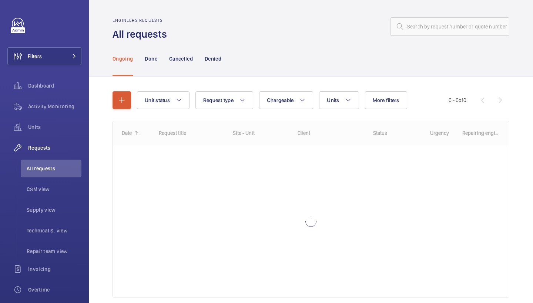
click at [121, 107] on button "button" at bounding box center [121, 100] width 18 height 18
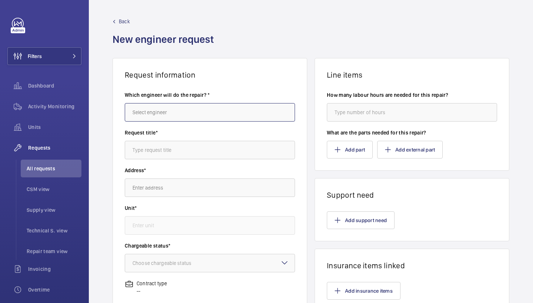
click at [175, 121] on input "text" at bounding box center [210, 112] width 170 height 18
click at [166, 133] on mat-option "[PERSON_NAME]" at bounding box center [209, 135] width 169 height 18
type input "[PERSON_NAME]"
click at [178, 146] on input "text" at bounding box center [210, 150] width 170 height 18
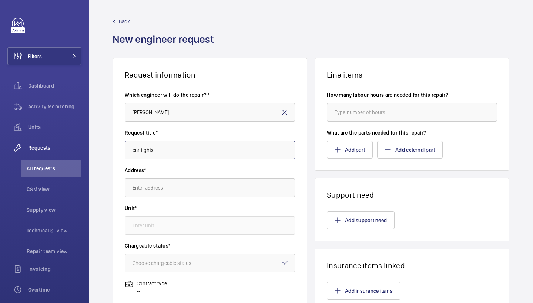
type input "car lights"
click at [172, 181] on input "text" at bounding box center [210, 188] width 170 height 18
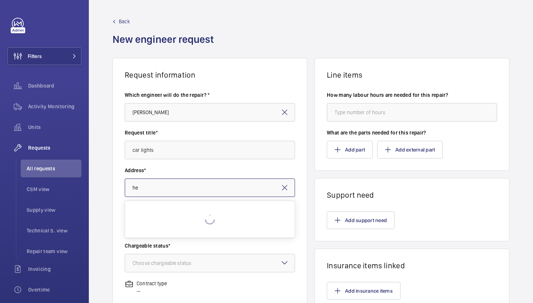
type input "h"
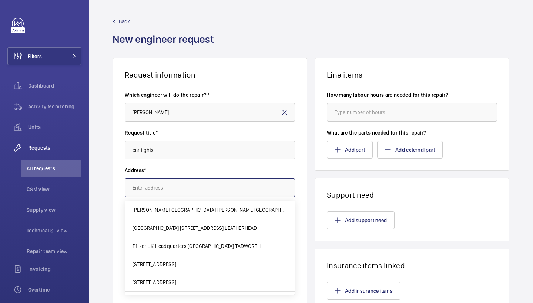
paste input "UB7 0HB"
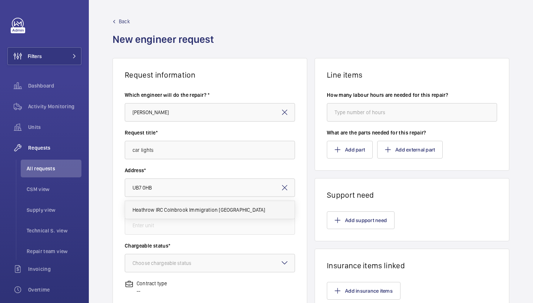
click at [187, 206] on mat-option "Heathrow IRC Colnbrook Immigration [GEOGRAPHIC_DATA]" at bounding box center [209, 210] width 169 height 18
type input "Heathrow IRC Colnbrook Immigration [GEOGRAPHIC_DATA]"
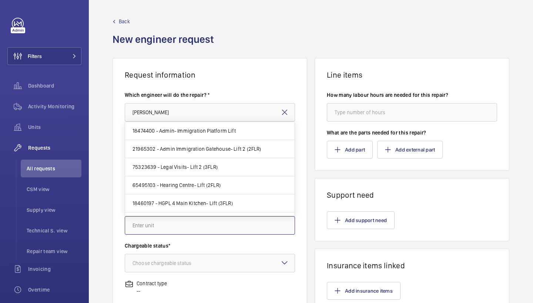
click at [203, 227] on input "text" at bounding box center [210, 225] width 170 height 18
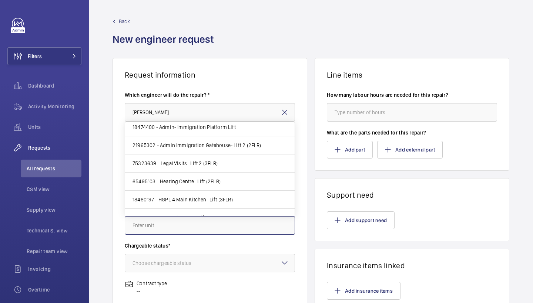
scroll to position [2, 0]
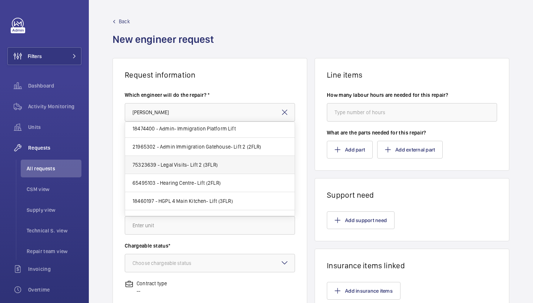
click at [209, 164] on span "75323639 - Legal Visits- Lift 2 (3FLR)" at bounding box center [174, 164] width 85 height 7
type input "75323639 - Legal Visits- Lift 2 (3FLR)"
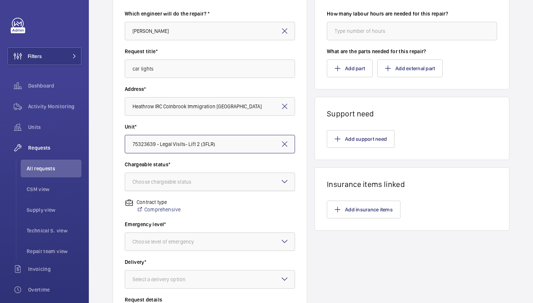
scroll to position [83, 0]
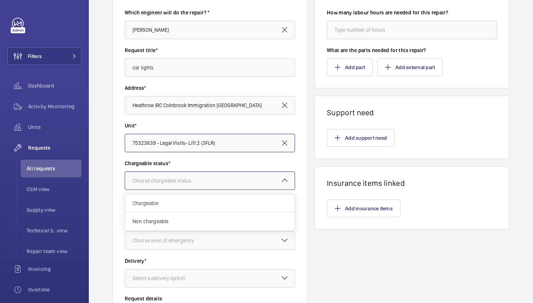
click at [266, 183] on div at bounding box center [209, 181] width 169 height 18
click at [222, 206] on span "Chargeable" at bounding box center [209, 203] width 155 height 7
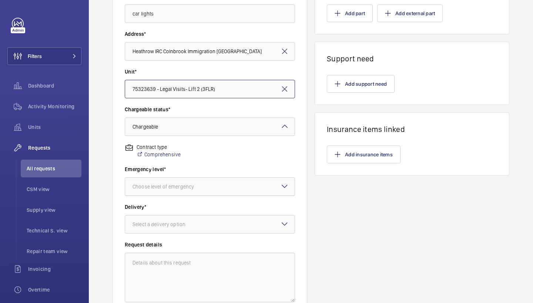
scroll to position [161, 0]
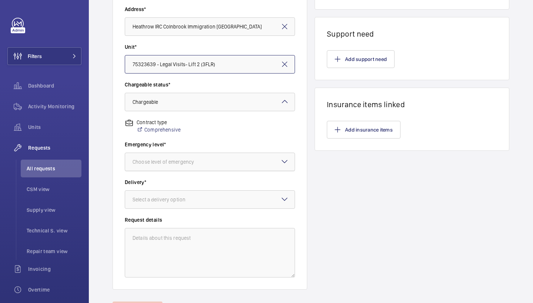
click at [273, 162] on div at bounding box center [209, 162] width 169 height 18
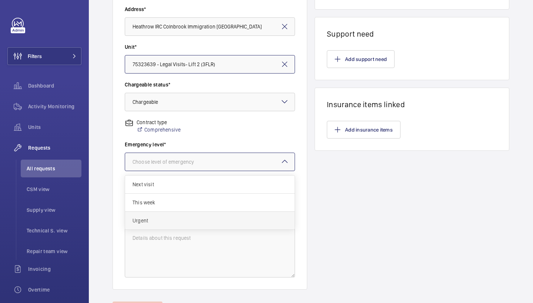
click at [266, 223] on span "Urgent" at bounding box center [209, 220] width 155 height 7
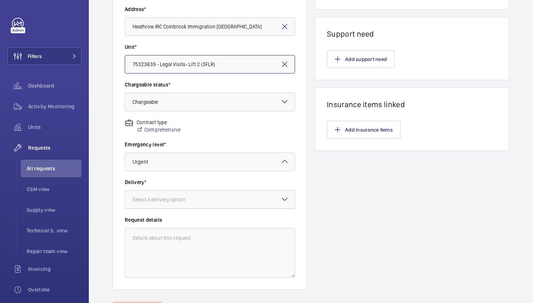
click at [272, 204] on div at bounding box center [209, 200] width 169 height 18
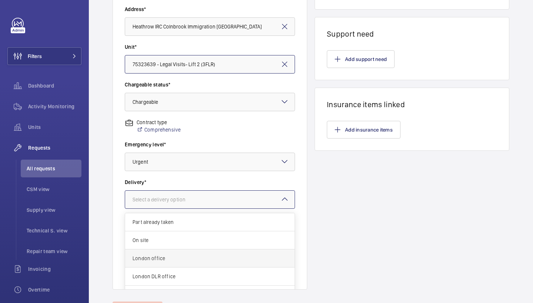
click at [247, 261] on span "London office" at bounding box center [209, 258] width 155 height 7
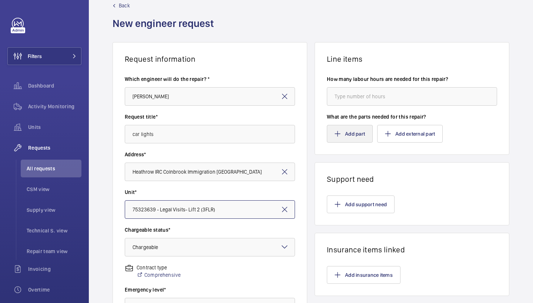
scroll to position [4, 0]
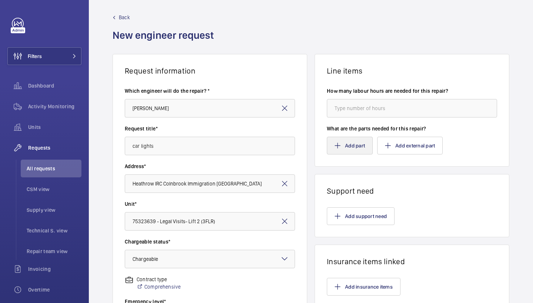
click at [354, 143] on button "Add part" at bounding box center [350, 146] width 46 height 18
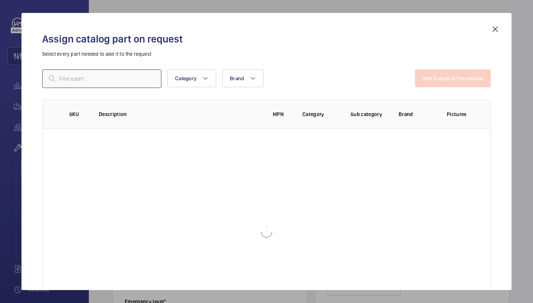
click at [133, 84] on input "text" at bounding box center [101, 79] width 119 height 18
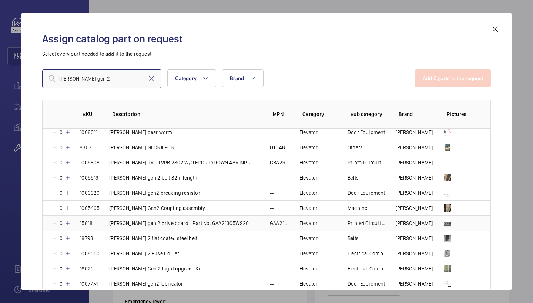
scroll to position [81, 0]
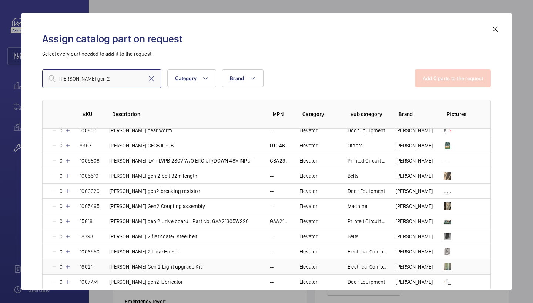
type input "[PERSON_NAME] gen 2"
click at [67, 267] on mat-icon at bounding box center [68, 267] width 6 height 6
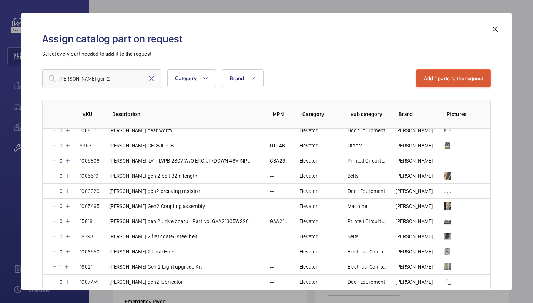
click at [447, 73] on button "Add 1 parts to the request" at bounding box center [453, 79] width 75 height 18
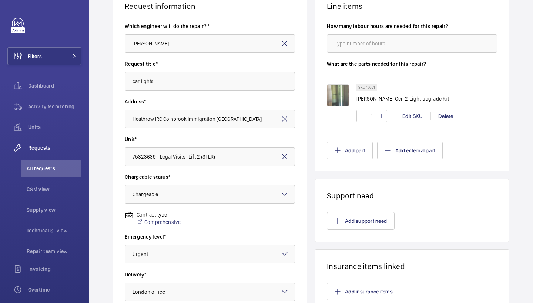
scroll to position [71, 0]
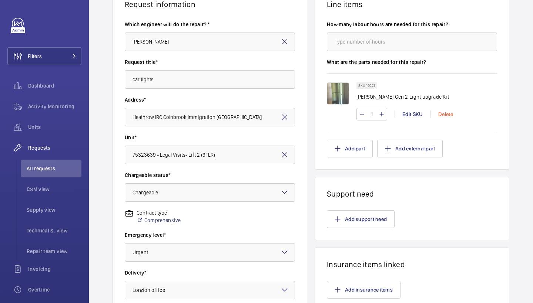
click at [447, 116] on div "Delete" at bounding box center [445, 114] width 30 height 7
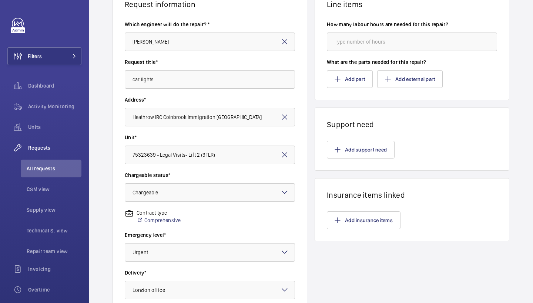
click at [352, 67] on wm-front-parts-input "What are the parts needed for this repair? Add part Add external part" at bounding box center [412, 73] width 170 height 30
click at [349, 78] on button "Add part" at bounding box center [350, 79] width 46 height 18
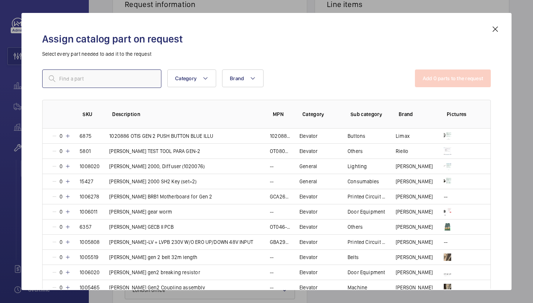
click at [138, 75] on input "text" at bounding box center [101, 79] width 119 height 18
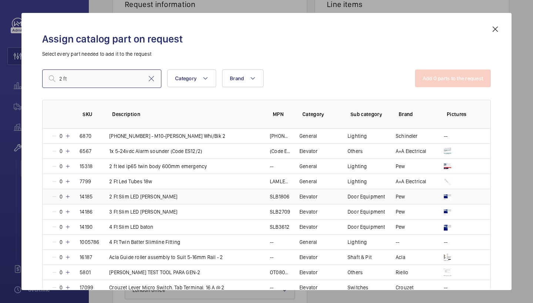
type input "2 ft"
click at [67, 196] on mat-icon at bounding box center [68, 197] width 6 height 6
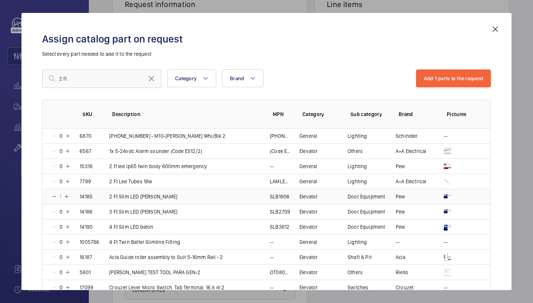
click at [67, 196] on mat-icon at bounding box center [67, 197] width 6 height 6
click at [474, 85] on button "Add 1 parts to the request" at bounding box center [453, 79] width 75 height 18
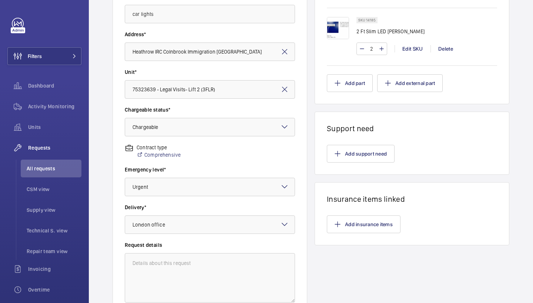
scroll to position [139, 0]
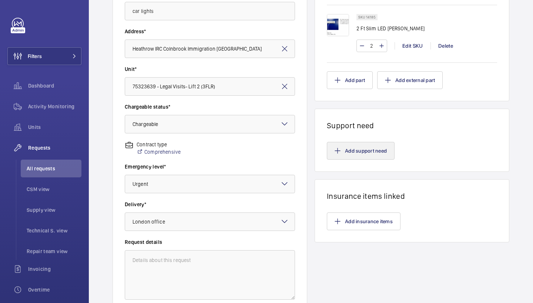
click at [346, 153] on button "Add support need" at bounding box center [361, 151] width 68 height 18
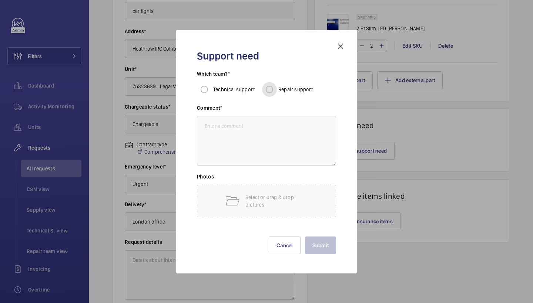
click at [268, 89] on input "Repair support" at bounding box center [269, 89] width 15 height 15
radio input "true"
click at [286, 148] on textarea at bounding box center [266, 141] width 139 height 50
type textarea "repairs to fit"
click at [323, 251] on button "Submit" at bounding box center [320, 246] width 31 height 18
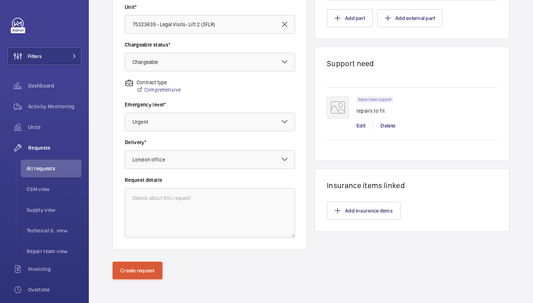
scroll to position [202, 0]
click at [142, 272] on button "Create request" at bounding box center [137, 271] width 50 height 18
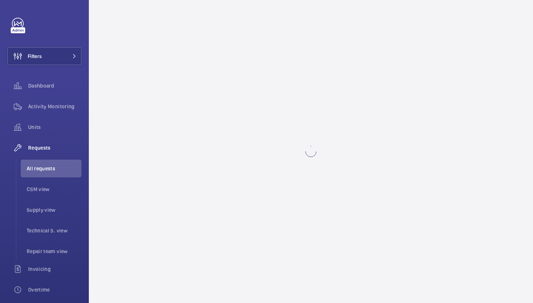
scroll to position [0, 0]
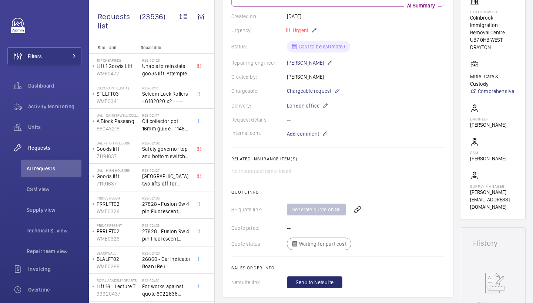
scroll to position [250, 0]
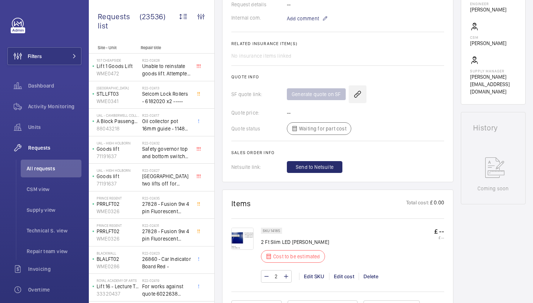
click at [354, 90] on wm-front-icon-button at bounding box center [358, 94] width 18 height 18
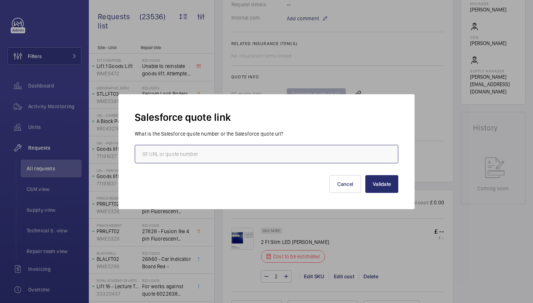
click at [203, 160] on input "text" at bounding box center [266, 154] width 263 height 18
paste input "00019495"
type input "00019495"
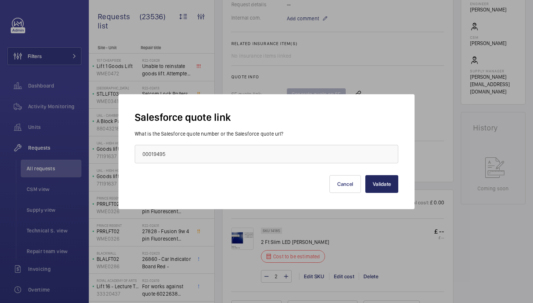
click at [373, 187] on button "Validate" at bounding box center [381, 184] width 33 height 18
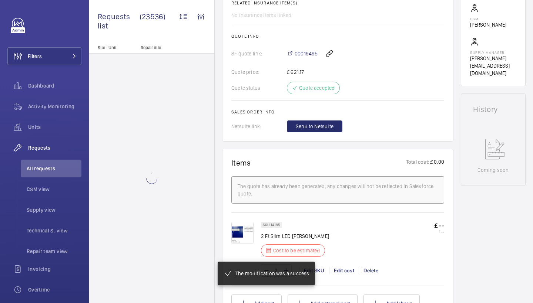
scroll to position [269, 0]
click at [319, 127] on span "Send to Netsuite" at bounding box center [315, 125] width 38 height 7
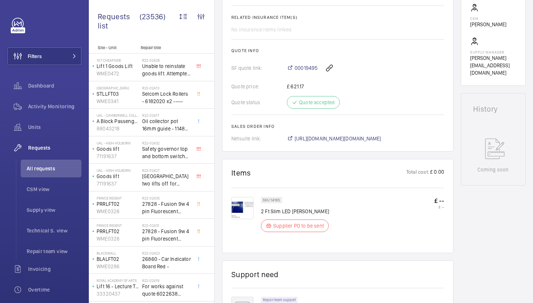
scroll to position [384, 0]
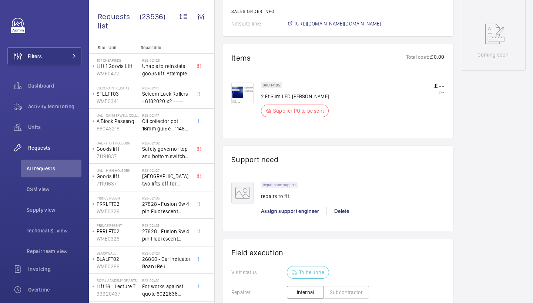
click at [378, 26] on span "[URL][DOMAIN_NAME][DOMAIN_NAME]" at bounding box center [338, 23] width 87 height 7
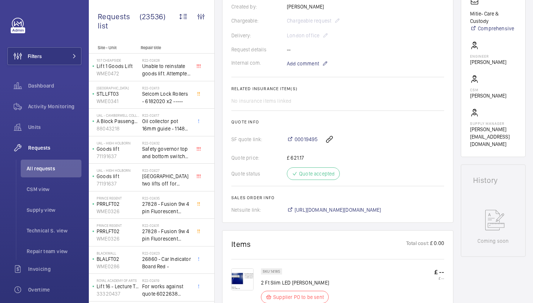
scroll to position [30, 0]
